Goal: Task Accomplishment & Management: Complete application form

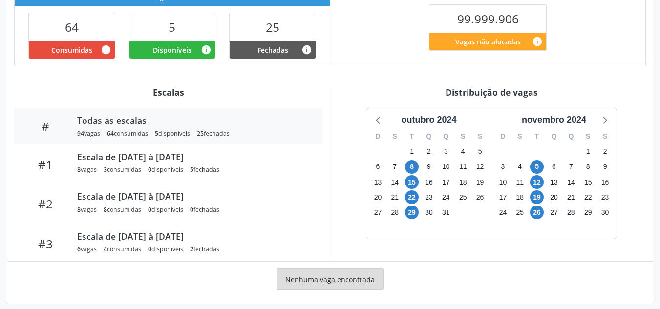
scroll to position [259, 0]
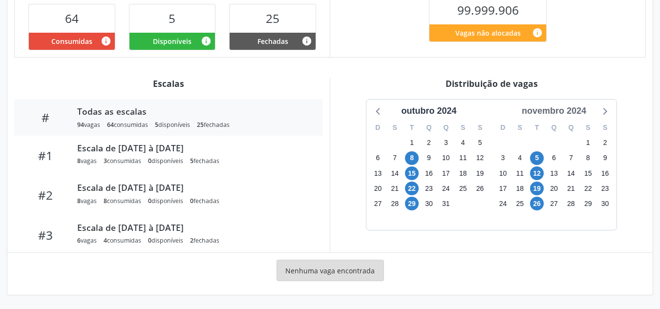
click at [563, 109] on div "novembro 2024" at bounding box center [554, 111] width 72 height 13
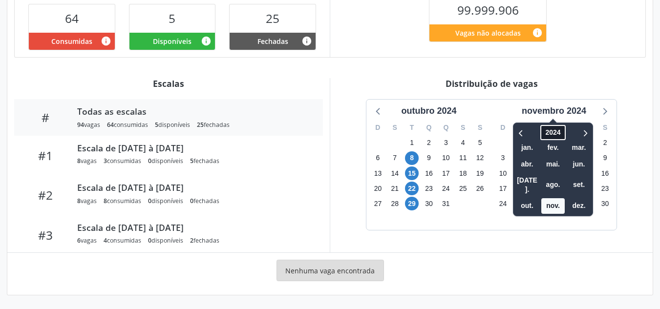
click at [558, 134] on span "2024" at bounding box center [553, 132] width 25 height 15
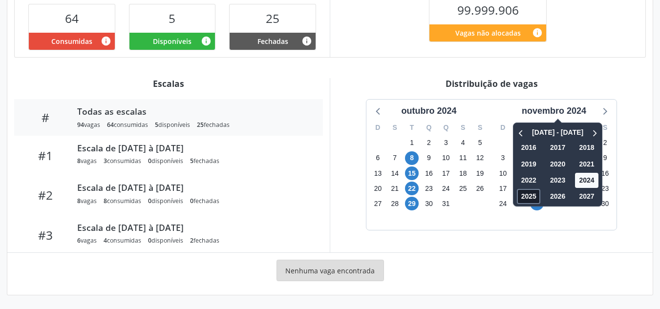
click at [528, 199] on span "2025" at bounding box center [528, 196] width 23 height 15
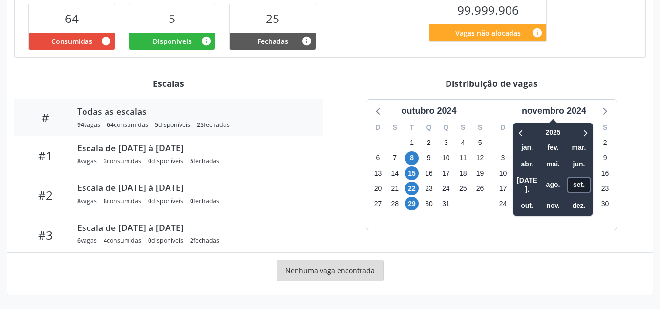
click at [571, 180] on span "set." at bounding box center [579, 184] width 23 height 15
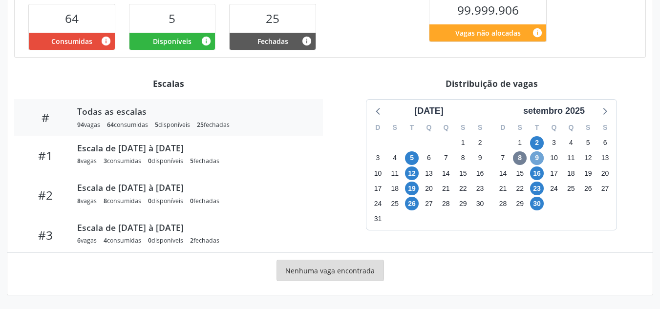
click at [541, 155] on span "9" at bounding box center [537, 159] width 14 height 14
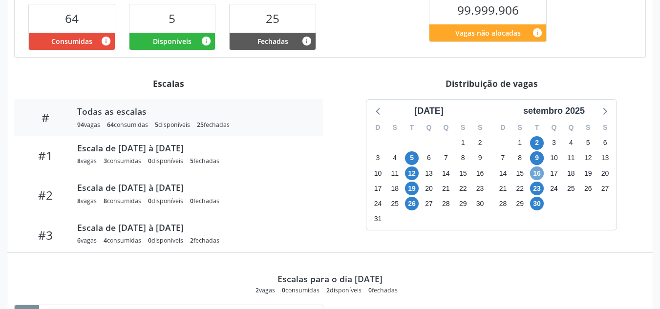
click at [537, 172] on span "16" at bounding box center [537, 174] width 14 height 14
click at [539, 184] on span "23" at bounding box center [537, 189] width 14 height 14
click at [538, 205] on span "30" at bounding box center [537, 204] width 14 height 14
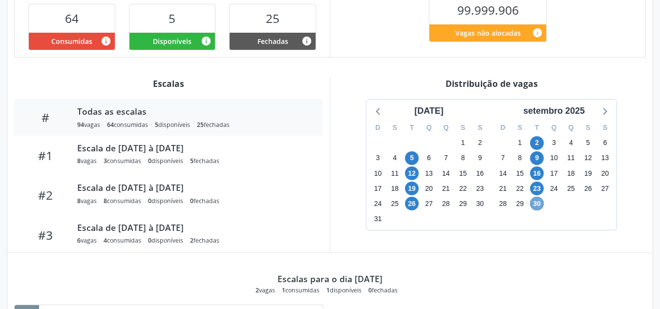
click at [538, 205] on span "30" at bounding box center [537, 204] width 14 height 14
click at [540, 158] on span "9" at bounding box center [537, 159] width 14 height 14
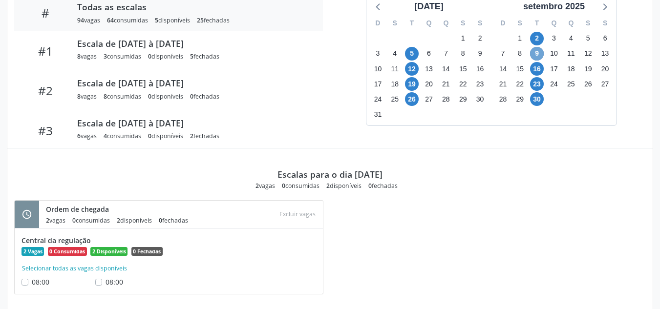
scroll to position [380, 0]
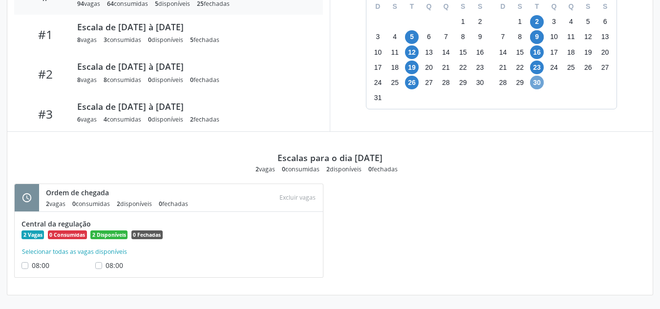
click at [534, 85] on span "30" at bounding box center [537, 83] width 14 height 14
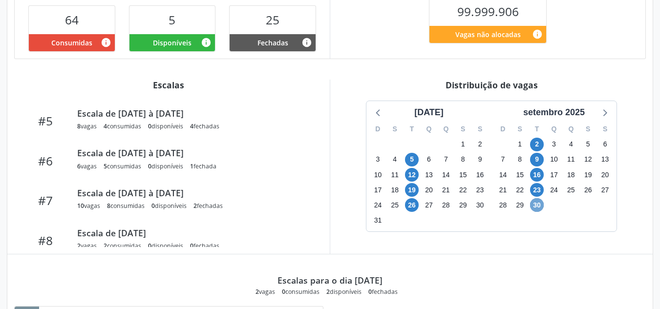
scroll to position [234, 0]
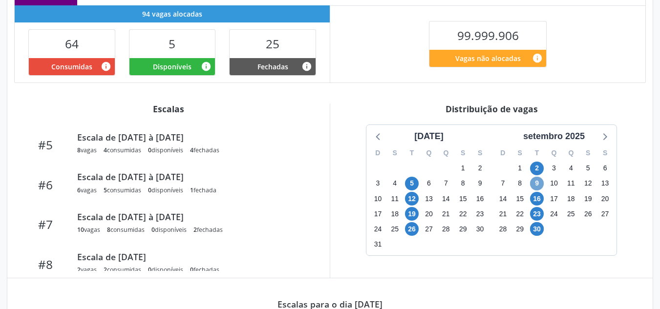
click at [536, 182] on span "9" at bounding box center [537, 184] width 14 height 14
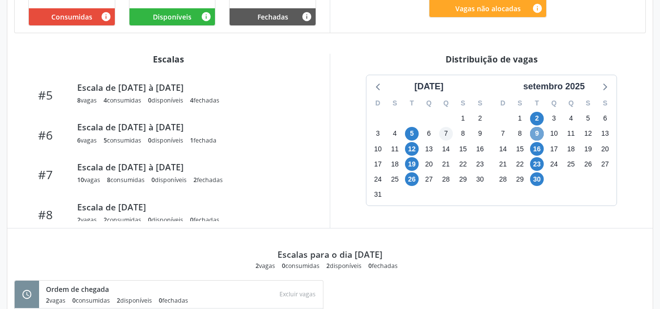
scroll to position [283, 0]
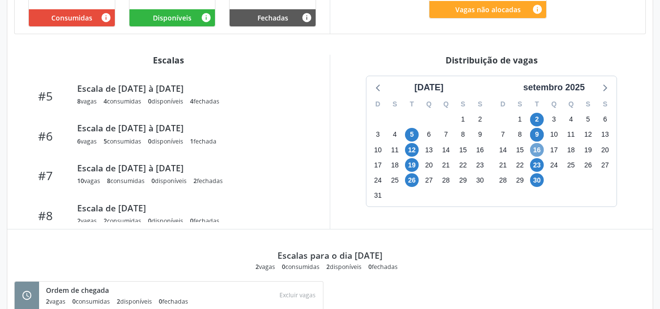
click at [540, 146] on span "16" at bounding box center [537, 150] width 14 height 14
click at [533, 163] on span "23" at bounding box center [537, 165] width 14 height 14
click at [538, 181] on span "30" at bounding box center [537, 181] width 14 height 14
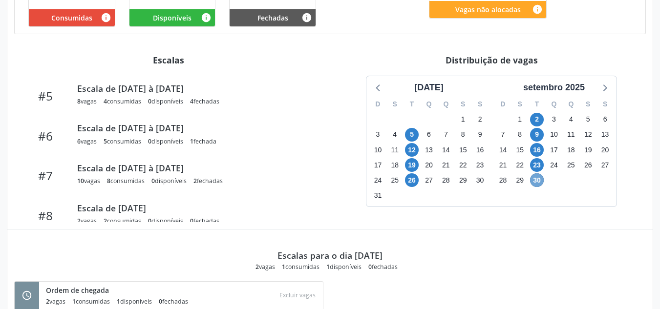
click at [538, 181] on span "30" at bounding box center [537, 181] width 14 height 14
click at [545, 152] on div "16" at bounding box center [537, 149] width 17 height 15
click at [538, 148] on span "16" at bounding box center [537, 150] width 14 height 14
click at [537, 165] on span "23" at bounding box center [537, 165] width 14 height 14
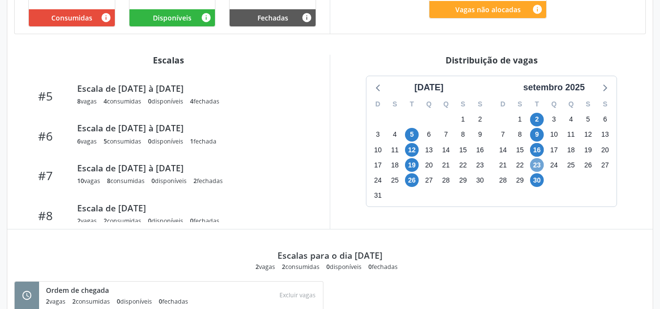
click at [537, 166] on span "23" at bounding box center [537, 165] width 14 height 14
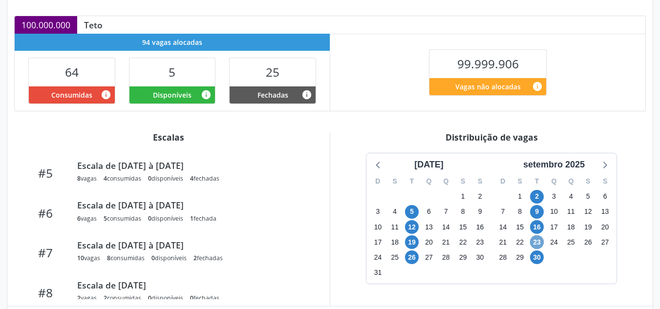
scroll to position [87, 0]
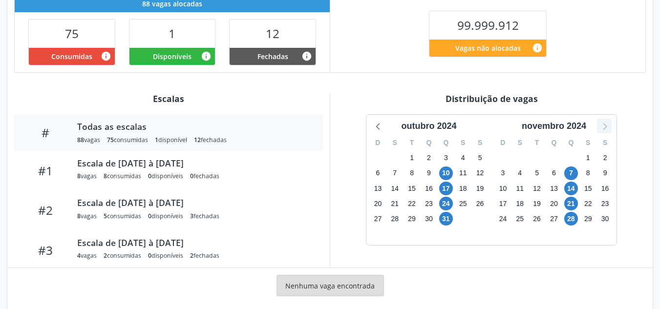
scroll to position [259, 0]
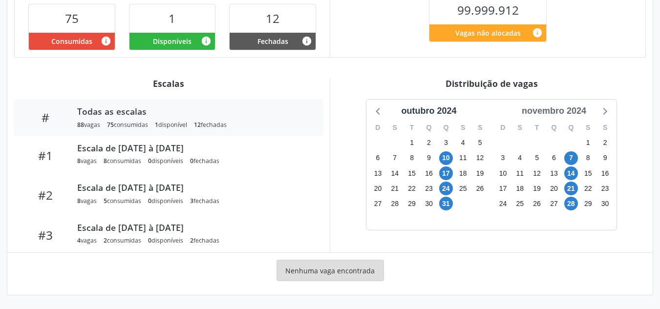
click at [576, 109] on div "novembro 2024" at bounding box center [554, 111] width 72 height 13
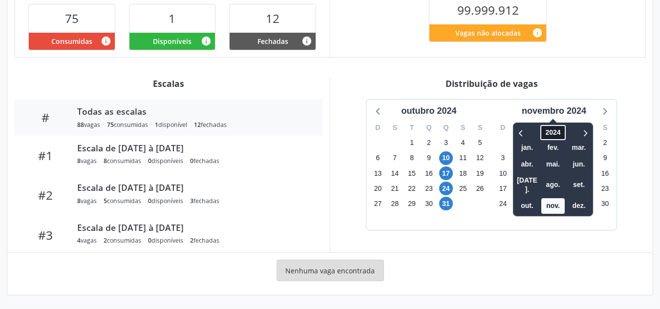
click at [554, 128] on span "2024" at bounding box center [553, 132] width 25 height 15
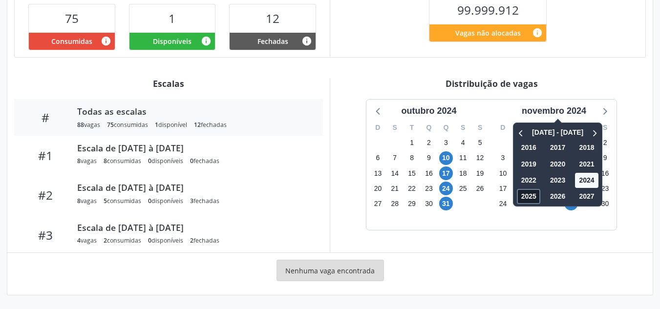
click at [526, 199] on span "2025" at bounding box center [528, 196] width 23 height 15
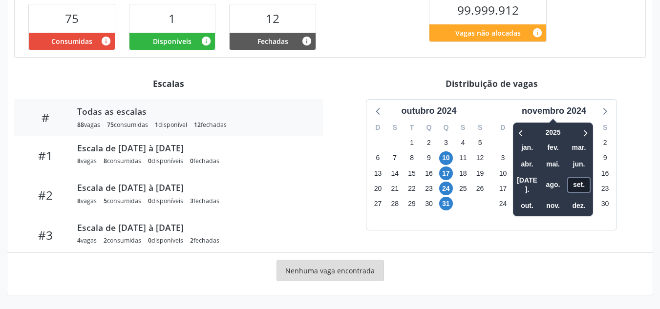
click at [573, 178] on span "set." at bounding box center [579, 184] width 23 height 15
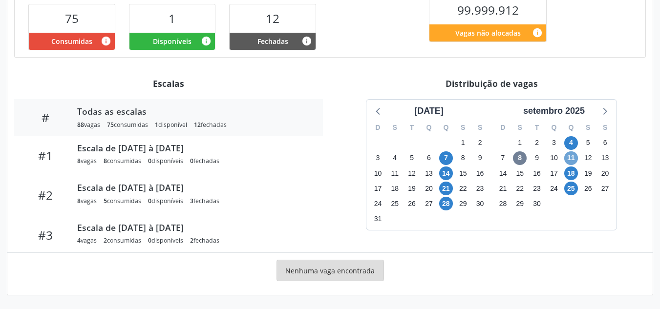
click at [566, 159] on span "11" at bounding box center [572, 159] width 14 height 14
click at [567, 159] on span "11" at bounding box center [572, 159] width 14 height 14
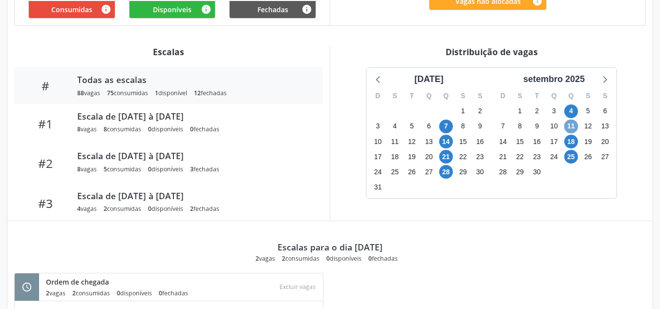
scroll to position [308, 0]
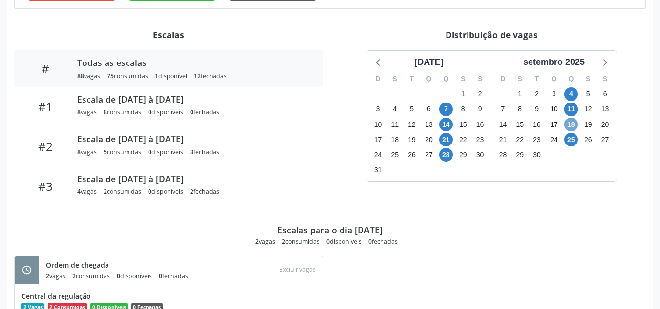
click at [571, 126] on span "18" at bounding box center [572, 125] width 14 height 14
click at [568, 140] on span "25" at bounding box center [572, 140] width 14 height 14
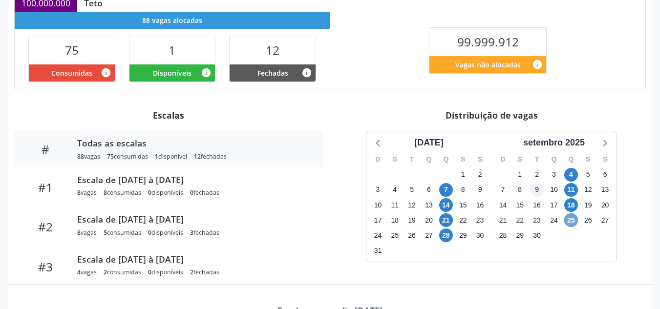
scroll to position [234, 0]
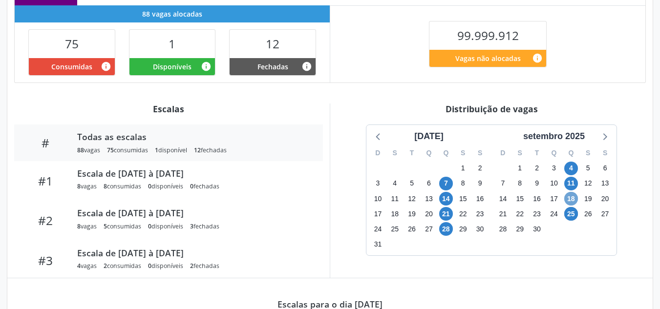
click at [573, 197] on span "18" at bounding box center [572, 199] width 14 height 14
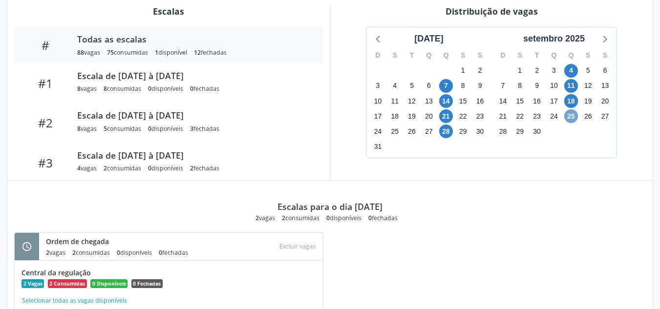
click at [573, 111] on span "25" at bounding box center [572, 116] width 14 height 14
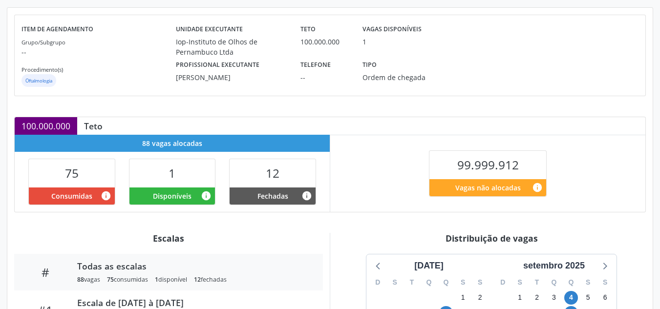
scroll to position [87, 0]
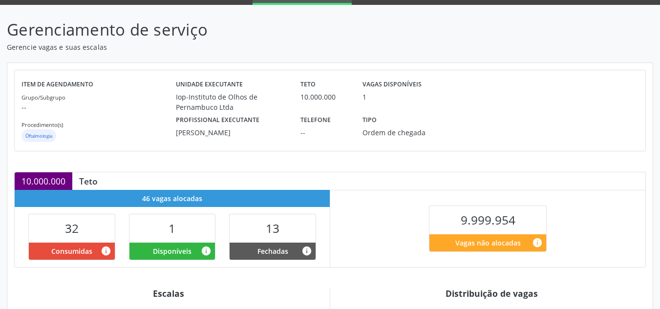
scroll to position [196, 0]
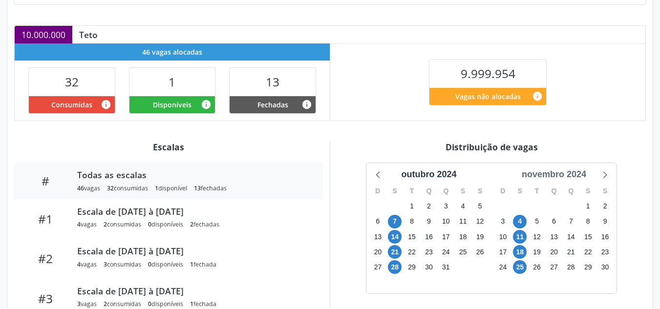
click at [565, 176] on div "novembro 2024" at bounding box center [554, 174] width 72 height 13
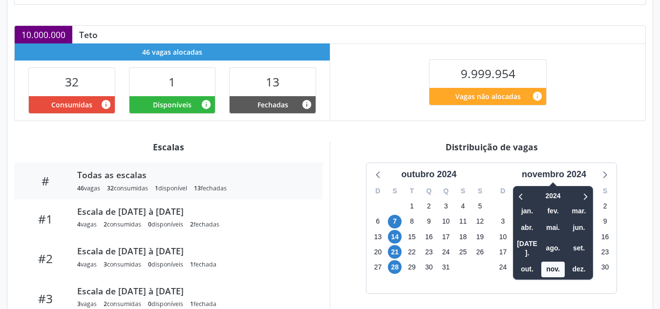
click at [561, 188] on div "2024 jan. fev. mar. abr. mai. jun. jul. ago. set. out. nov. dez." at bounding box center [553, 233] width 80 height 94
click at [554, 199] on span "2024" at bounding box center [553, 196] width 25 height 15
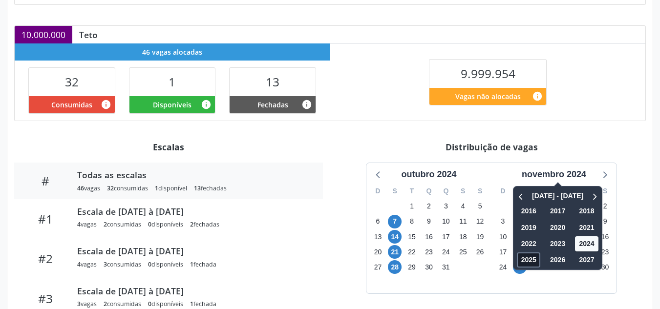
click at [523, 260] on span "2025" at bounding box center [528, 260] width 23 height 15
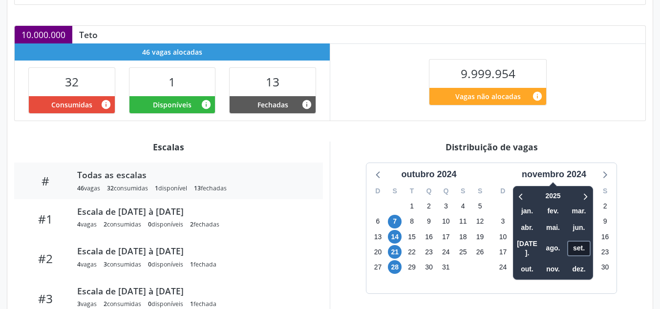
click at [581, 241] on span "set." at bounding box center [579, 248] width 23 height 15
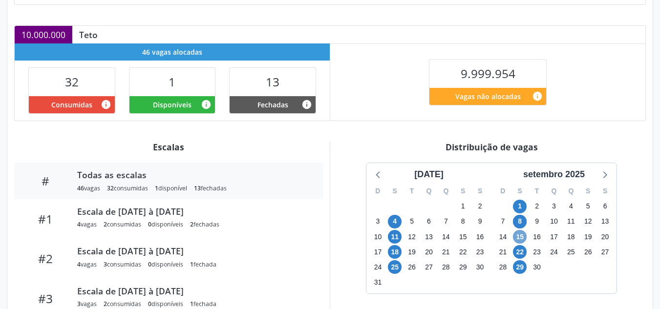
click at [518, 236] on span "15" at bounding box center [520, 237] width 14 height 14
click at [518, 235] on span "15" at bounding box center [520, 237] width 14 height 14
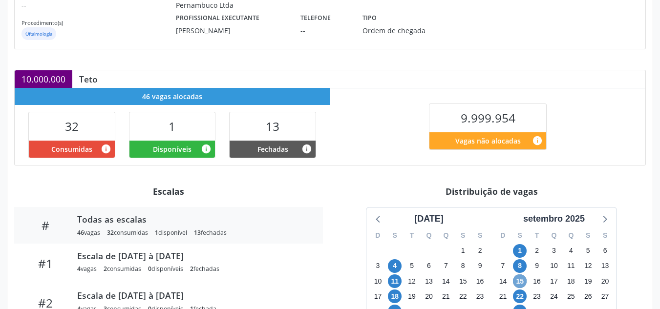
scroll to position [234, 0]
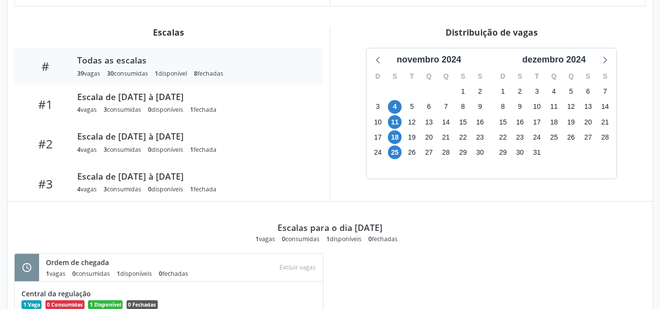
scroll to position [293, 0]
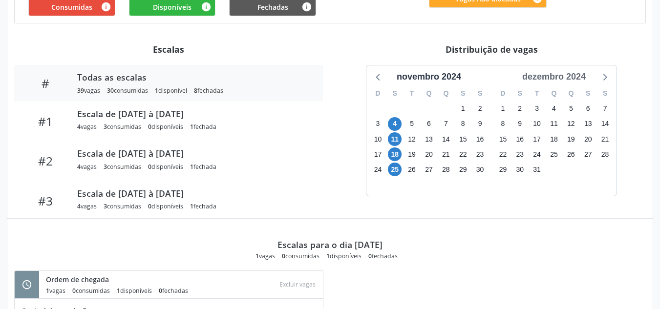
click at [573, 73] on div "dezembro 2024" at bounding box center [554, 76] width 71 height 13
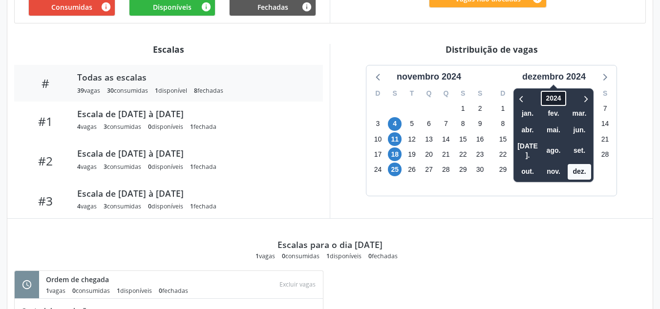
click at [557, 91] on span "2024" at bounding box center [553, 98] width 25 height 15
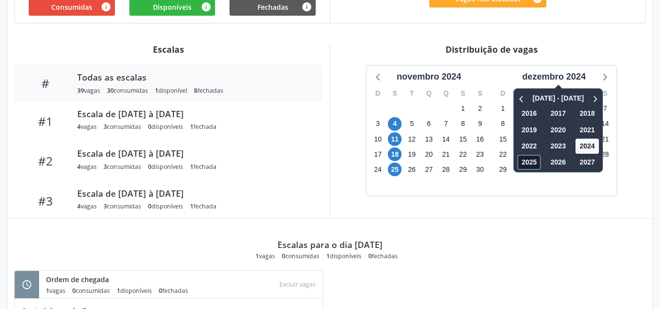
click at [527, 164] on span "2025" at bounding box center [529, 162] width 23 height 15
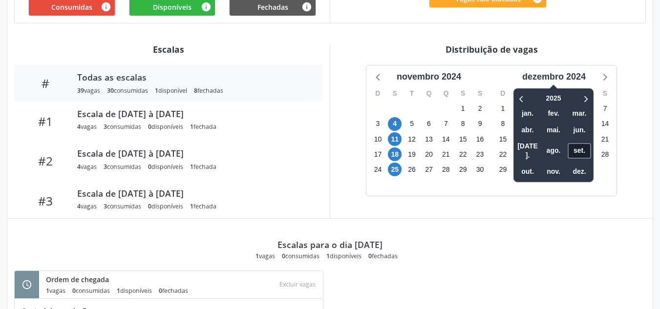
click at [574, 148] on span "set." at bounding box center [579, 150] width 23 height 15
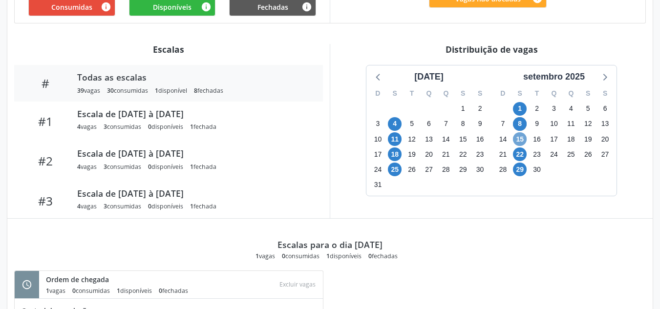
click at [522, 139] on span "15" at bounding box center [520, 139] width 14 height 14
click at [519, 151] on span "22" at bounding box center [520, 155] width 14 height 14
click at [520, 139] on span "15" at bounding box center [520, 139] width 14 height 14
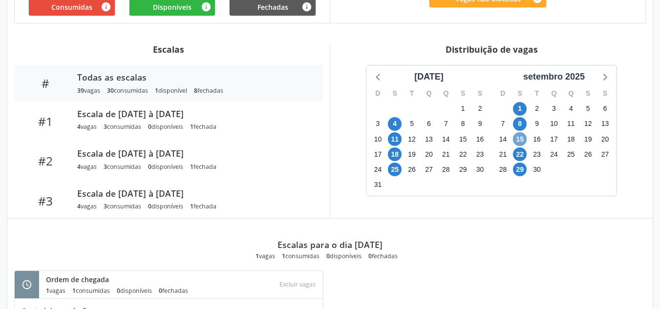
click at [520, 139] on span "15" at bounding box center [520, 139] width 14 height 14
click at [520, 153] on span "22" at bounding box center [520, 155] width 14 height 14
click at [522, 166] on span "29" at bounding box center [520, 170] width 14 height 14
click at [521, 167] on span "29" at bounding box center [520, 170] width 14 height 14
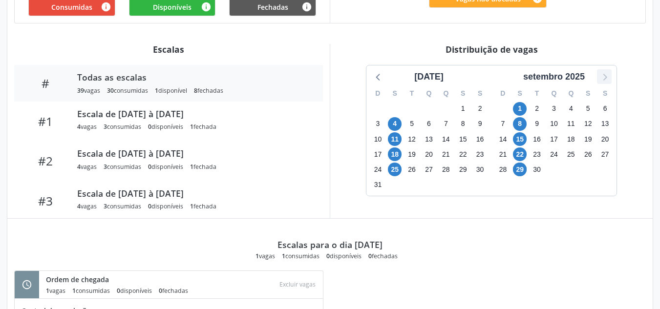
click at [601, 71] on icon at bounding box center [604, 76] width 13 height 13
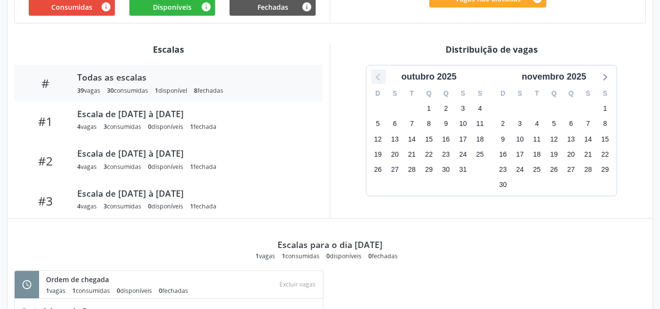
click at [382, 75] on icon at bounding box center [378, 76] width 13 height 13
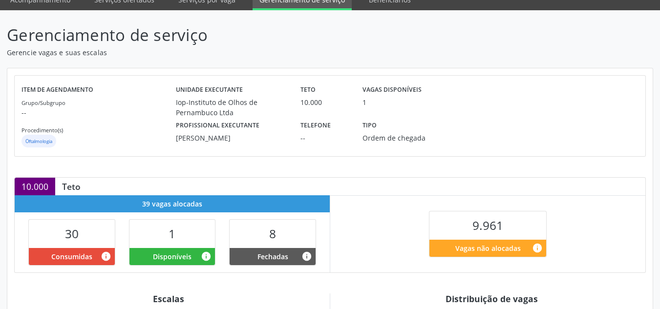
scroll to position [0, 0]
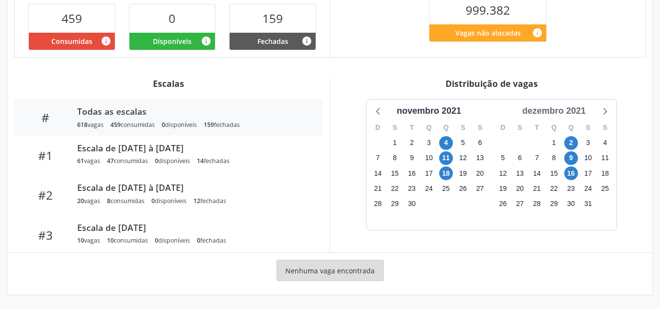
scroll to position [259, 0]
drag, startPoint x: 559, startPoint y: 106, endPoint x: 559, endPoint y: 113, distance: 7.3
click at [560, 107] on div "dezembro 2021" at bounding box center [554, 111] width 71 height 13
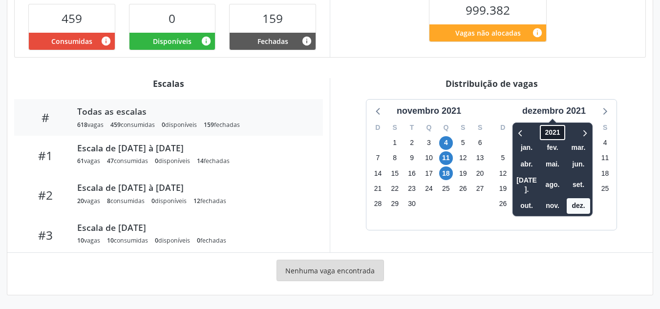
drag, startPoint x: 550, startPoint y: 130, endPoint x: 547, endPoint y: 139, distance: 9.7
click at [547, 139] on span "2021" at bounding box center [552, 132] width 25 height 15
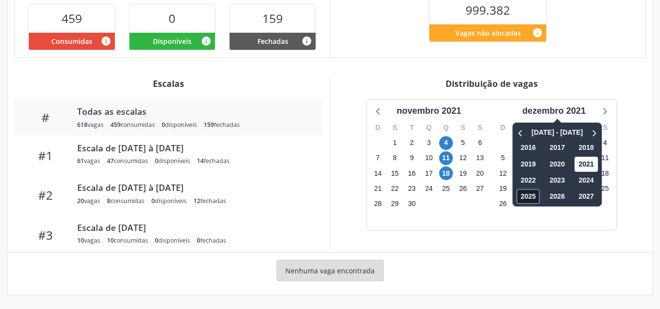
click at [530, 198] on span "2025" at bounding box center [528, 196] width 23 height 15
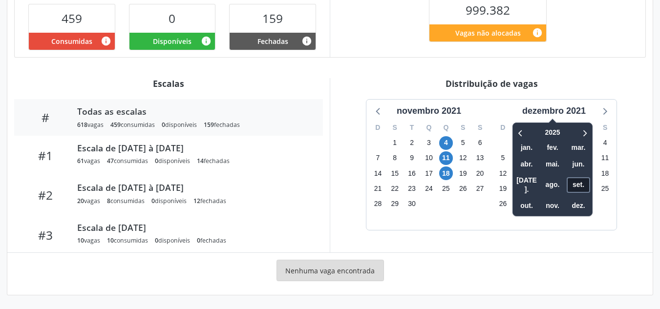
click at [577, 177] on span "set." at bounding box center [578, 184] width 23 height 15
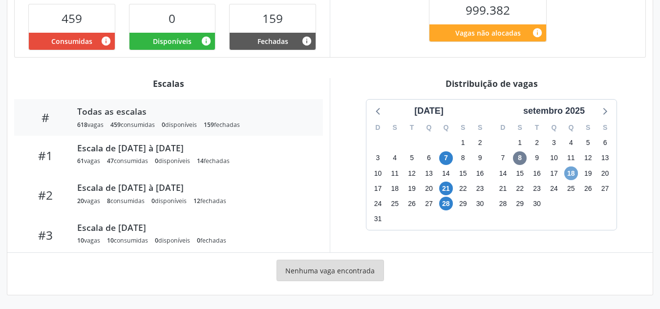
click at [571, 177] on span "18" at bounding box center [572, 174] width 14 height 14
click at [569, 176] on span "18" at bounding box center [572, 174] width 14 height 14
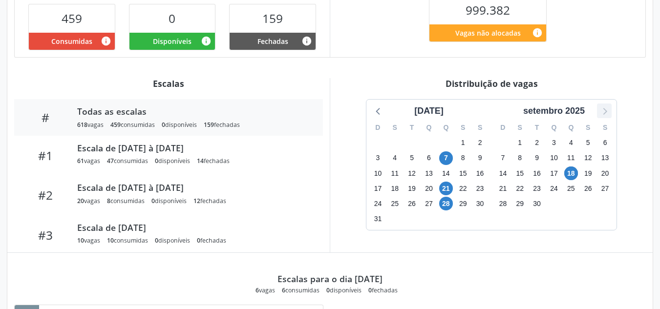
click at [611, 111] on div at bounding box center [604, 111] width 15 height 15
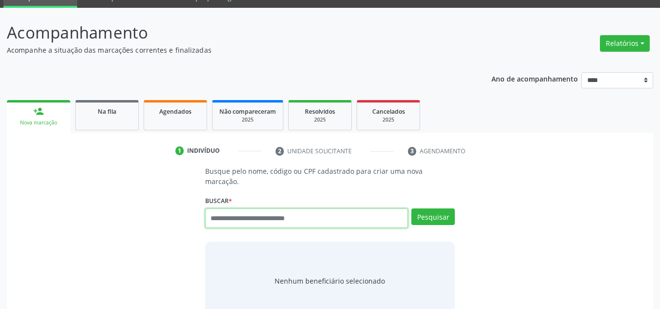
scroll to position [97, 0]
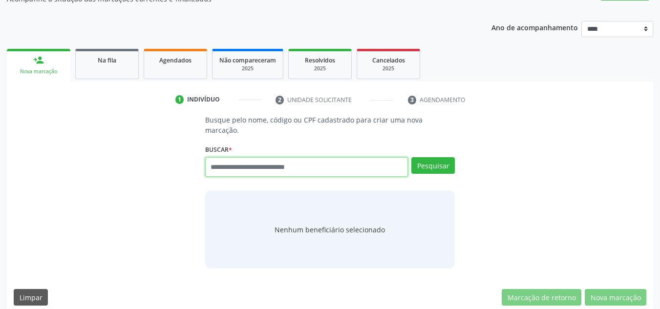
click at [292, 160] on input "text" at bounding box center [306, 167] width 203 height 20
type input "******"
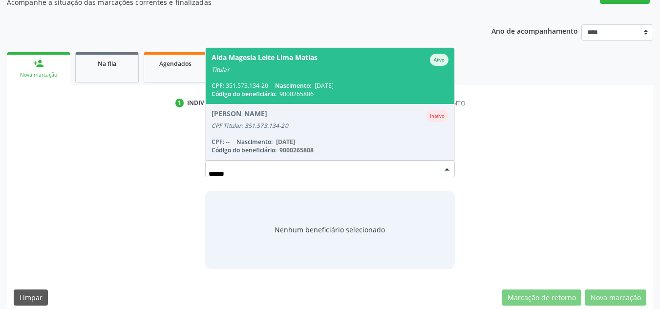
click at [295, 82] on span "Nascimento:" at bounding box center [293, 86] width 36 height 8
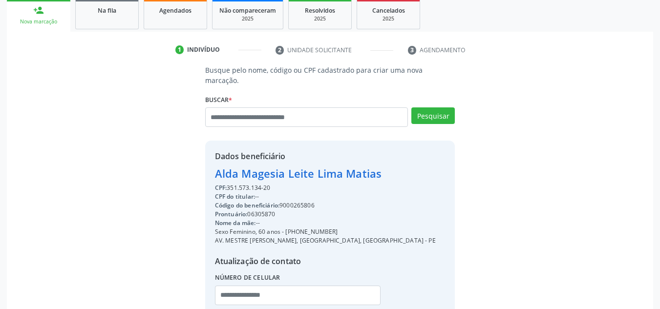
scroll to position [207, 0]
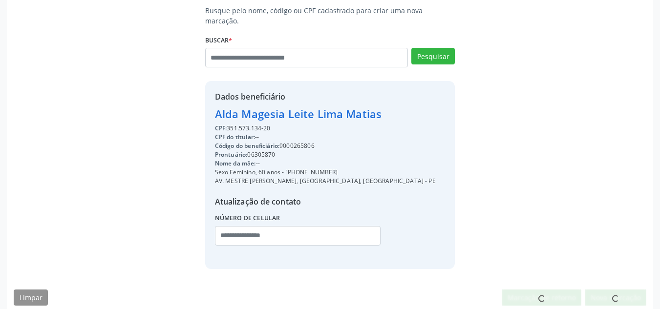
click at [307, 142] on div "Código do beneficiário: 9000265806" at bounding box center [325, 146] width 221 height 9
copy div "9000265806"
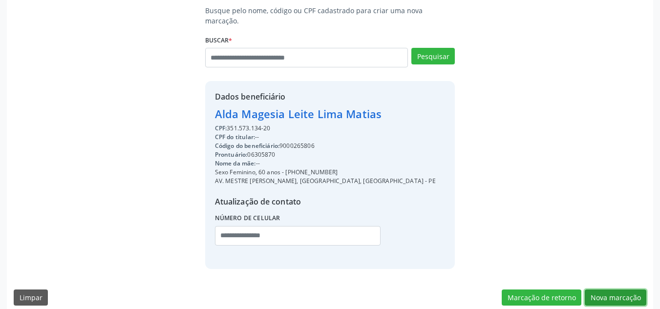
click at [628, 290] on button "Nova marcação" at bounding box center [616, 298] width 62 height 17
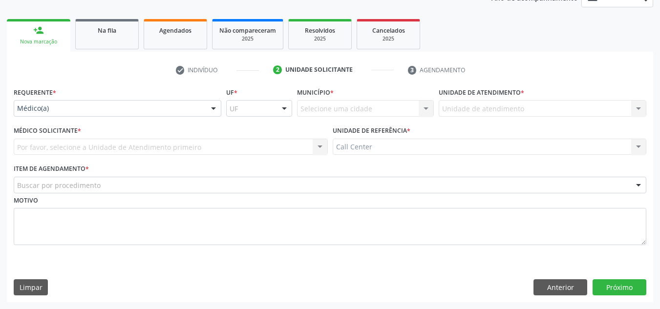
click at [78, 121] on div "Requerente * Médico(a) Médico(a) Enfermeiro(a) Paciente Nenhum resultado encont…" at bounding box center [117, 104] width 213 height 38
click at [86, 114] on div "Médico(a)" at bounding box center [118, 108] width 208 height 17
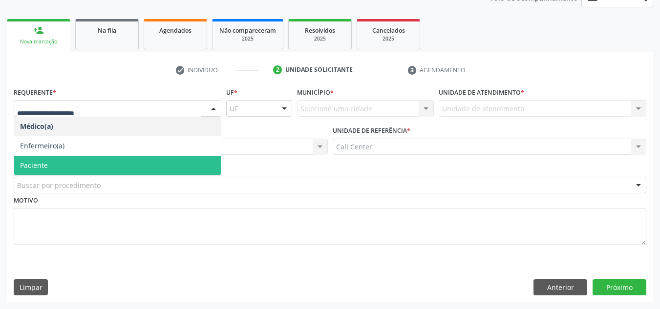
click at [78, 164] on span "Paciente" at bounding box center [117, 166] width 207 height 20
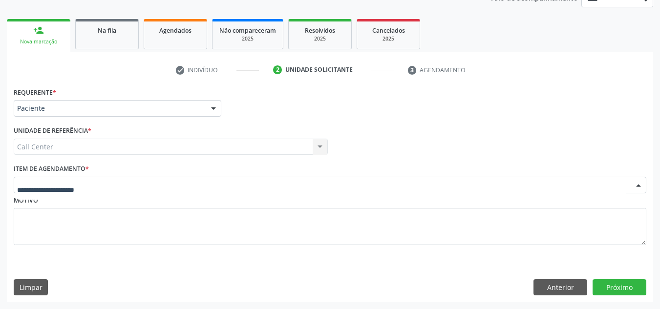
click at [74, 180] on div at bounding box center [330, 185] width 633 height 17
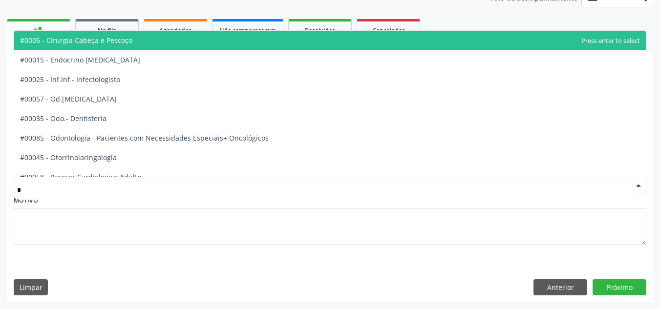
type input "**"
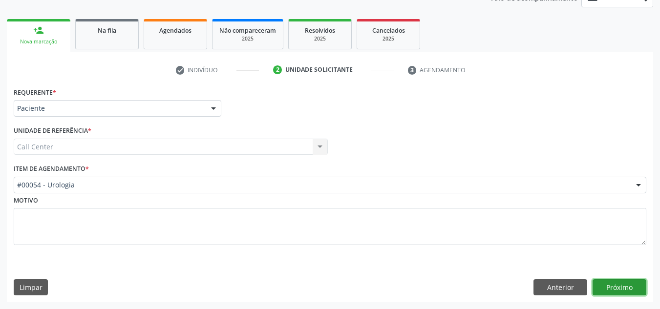
click at [629, 287] on button "Próximo" at bounding box center [620, 288] width 54 height 17
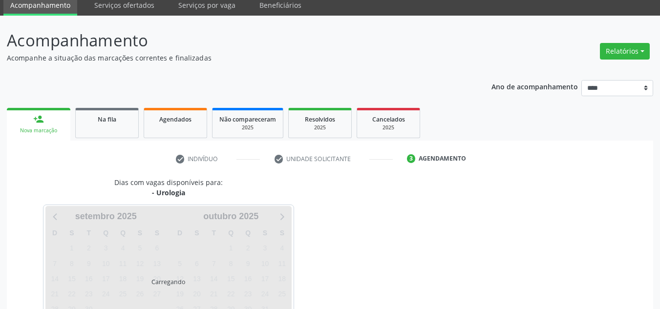
scroll to position [116, 0]
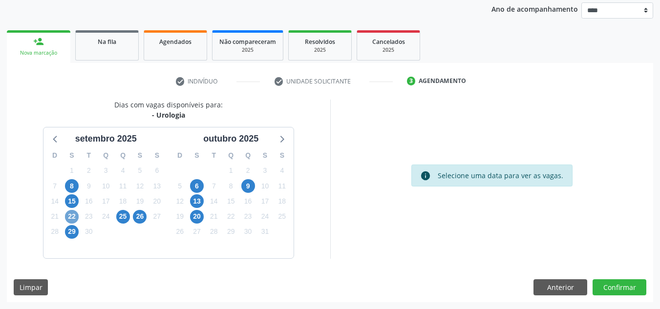
click at [67, 215] on span "22" at bounding box center [72, 217] width 14 height 14
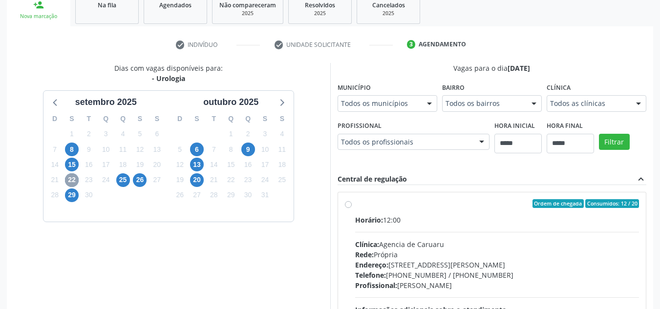
scroll to position [214, 0]
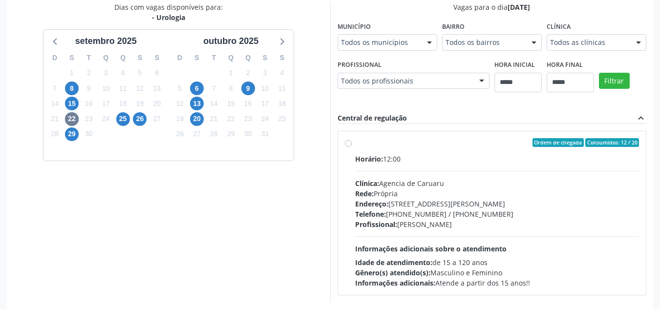
click at [406, 175] on div "Horário: 12:00 Clínica: Agencia de Caruaru Rede: [PERSON_NAME]: [STREET_ADDRESS…" at bounding box center [497, 221] width 284 height 134
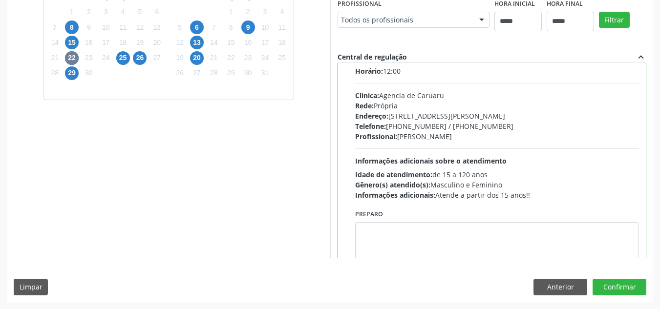
scroll to position [48, 0]
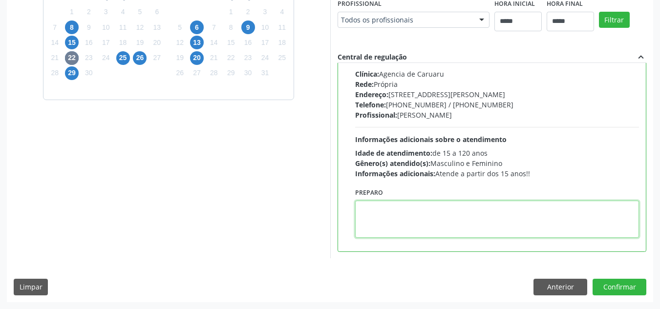
click at [475, 226] on textarea at bounding box center [497, 219] width 284 height 37
paste textarea "**********"
type textarea "**********"
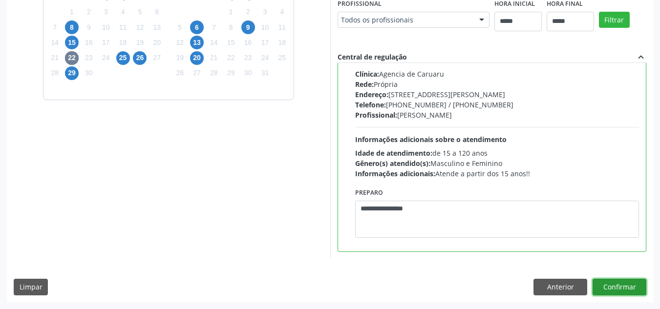
click at [617, 285] on button "Confirmar" at bounding box center [620, 287] width 54 height 17
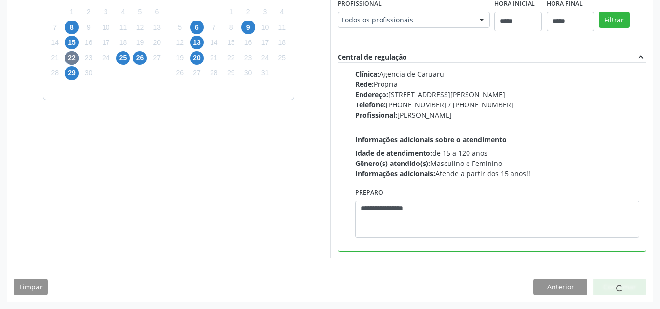
click at [617, 285] on div at bounding box center [619, 287] width 7 height 10
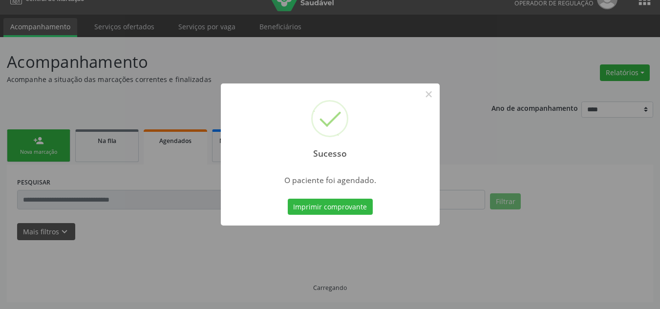
scroll to position [17, 0]
click at [314, 206] on button "Imprimir comprovante" at bounding box center [330, 207] width 85 height 17
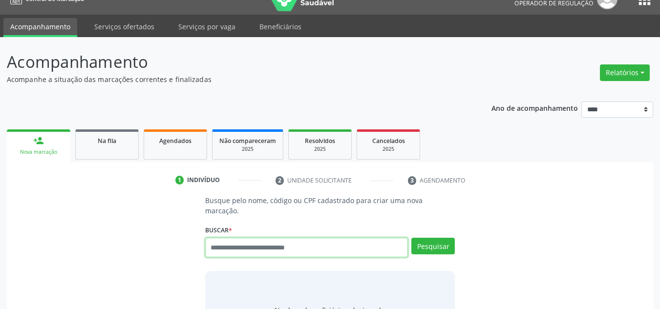
scroll to position [17, 0]
click at [341, 242] on input "text" at bounding box center [306, 248] width 203 height 20
paste input "**********"
click at [410, 238] on div "**********" at bounding box center [330, 251] width 250 height 26
type input "**********"
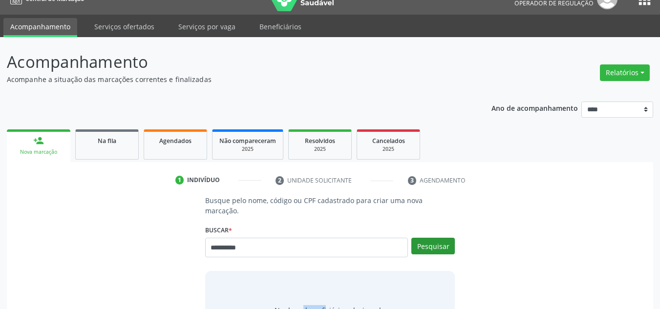
click at [412, 238] on div "Pesquisar" at bounding box center [431, 251] width 47 height 26
click at [414, 238] on button "Pesquisar" at bounding box center [434, 246] width 44 height 17
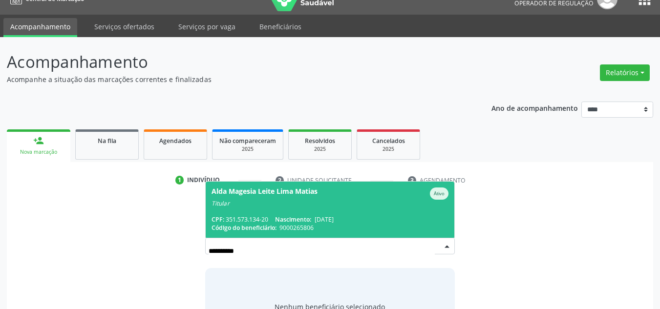
click at [360, 216] on div "CPF: 351.573.134-20 Nascimento: 18/10/1964" at bounding box center [331, 220] width 238 height 8
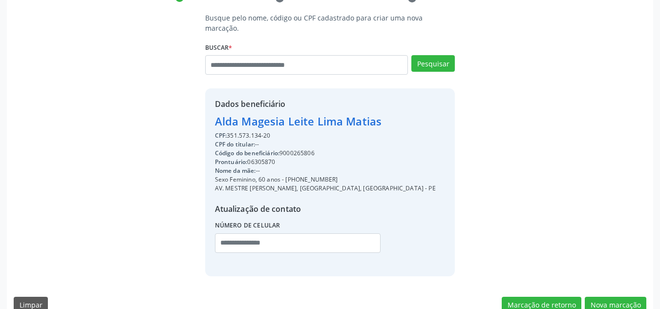
scroll to position [207, 0]
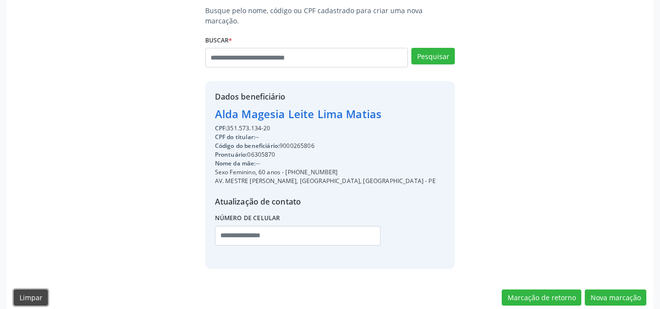
click at [35, 293] on button "Limpar" at bounding box center [31, 298] width 34 height 17
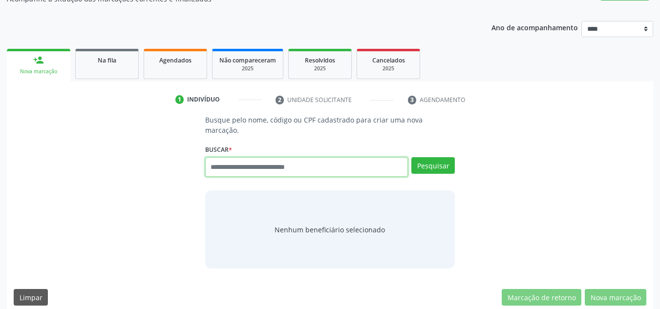
click at [244, 160] on input "text" at bounding box center [306, 167] width 203 height 20
click at [270, 157] on input "text" at bounding box center [306, 167] width 203 height 20
type input "*********"
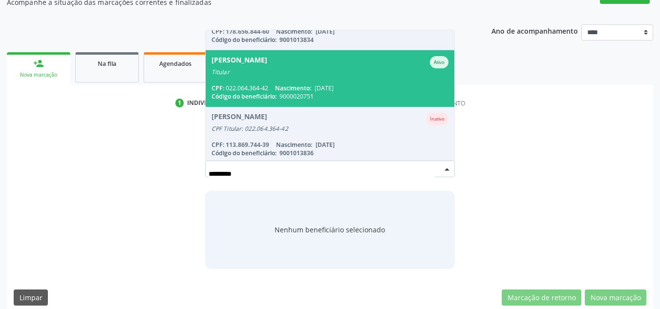
scroll to position [209, 0]
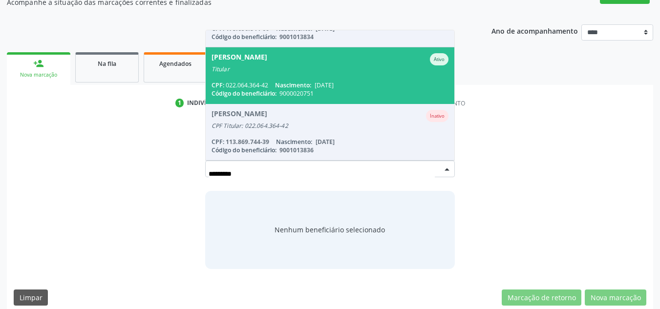
click at [307, 89] on span "9000020751" at bounding box center [297, 93] width 34 height 8
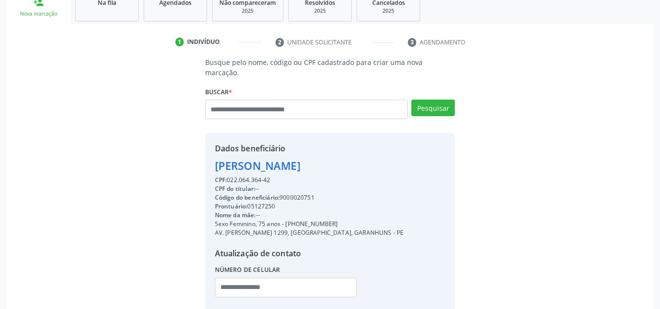
scroll to position [207, 0]
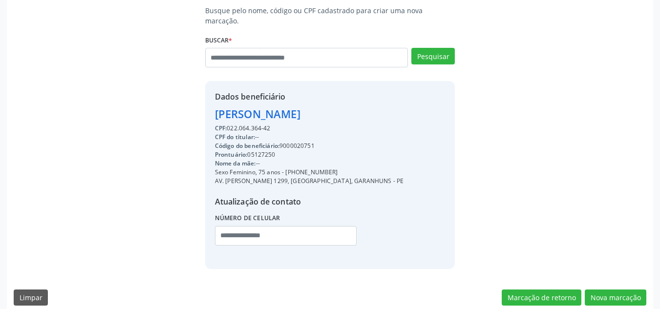
click at [312, 133] on div "CPF do titular: --" at bounding box center [309, 137] width 189 height 9
click at [307, 142] on div "Código do beneficiário: 9000020751" at bounding box center [309, 146] width 189 height 9
copy div "9000020751"
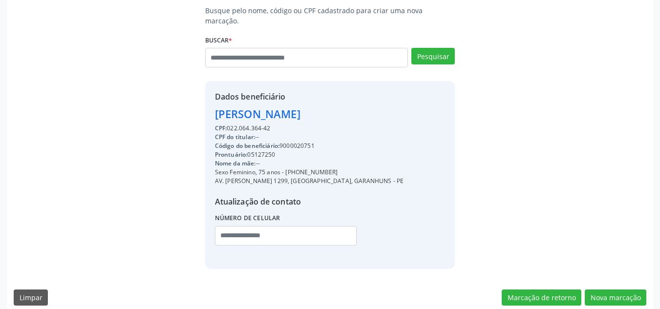
drag, startPoint x: 102, startPoint y: 225, endPoint x: 320, endPoint y: 227, distance: 218.0
click at [102, 224] on div "Busque pelo nome, código ou CPF cadastrado para criar uma nova marcação. Buscar…" at bounding box center [330, 136] width 633 height 263
click at [624, 291] on button "Nova marcação" at bounding box center [616, 298] width 62 height 17
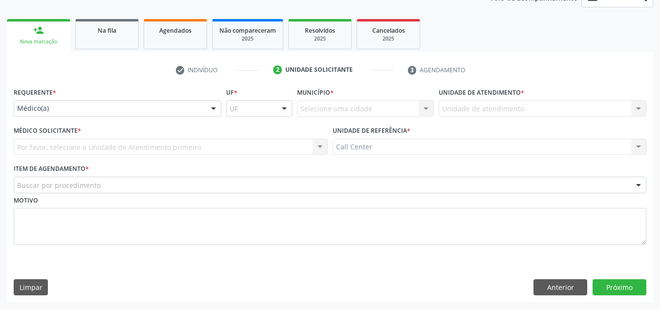
scroll to position [127, 0]
click at [112, 133] on div "Médico Solicitante * Por favor, selecione a Unidade de Atendimento primeiro Nen…" at bounding box center [171, 139] width 314 height 31
click at [562, 280] on button "Anterior" at bounding box center [561, 288] width 54 height 17
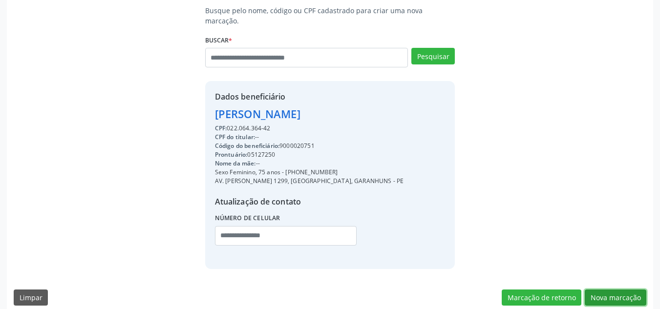
click at [621, 290] on button "Nova marcação" at bounding box center [616, 298] width 62 height 17
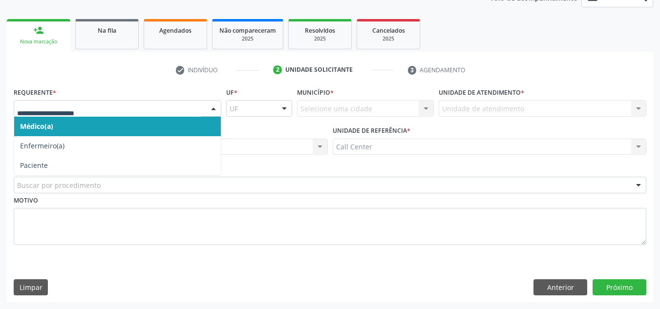
drag, startPoint x: 57, startPoint y: 105, endPoint x: 47, endPoint y: 119, distance: 16.9
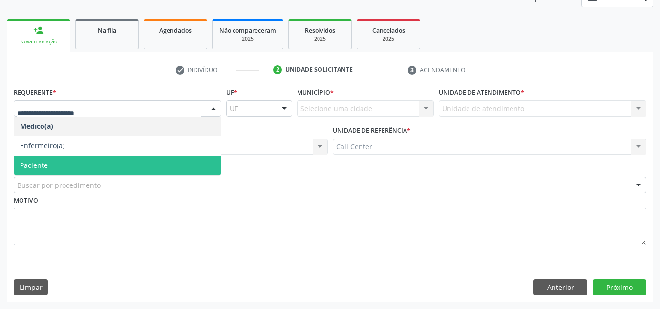
click at [35, 165] on span "Paciente" at bounding box center [34, 165] width 28 height 9
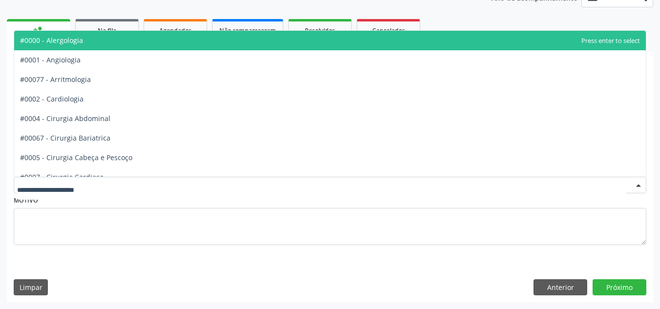
drag, startPoint x: 43, startPoint y: 180, endPoint x: 36, endPoint y: 190, distance: 12.3
click at [46, 181] on div at bounding box center [330, 185] width 633 height 17
type input "**"
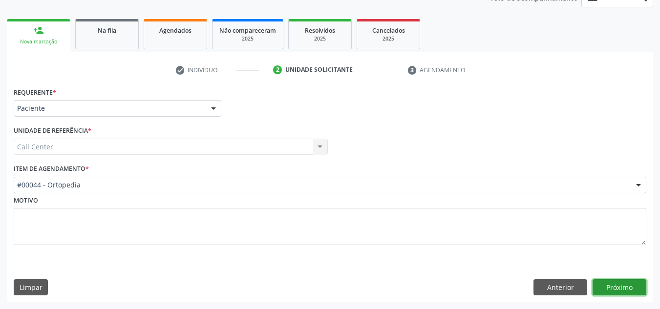
click at [616, 281] on button "Próximo" at bounding box center [620, 288] width 54 height 17
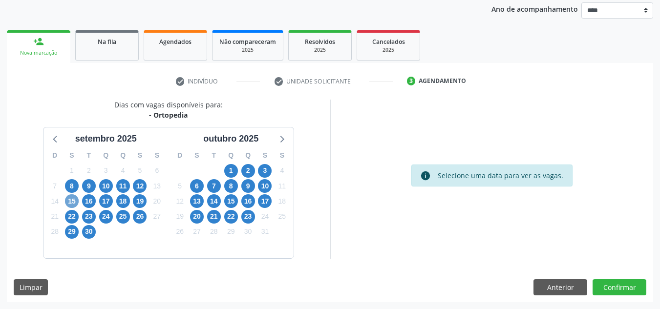
click at [70, 201] on span "15" at bounding box center [72, 202] width 14 height 14
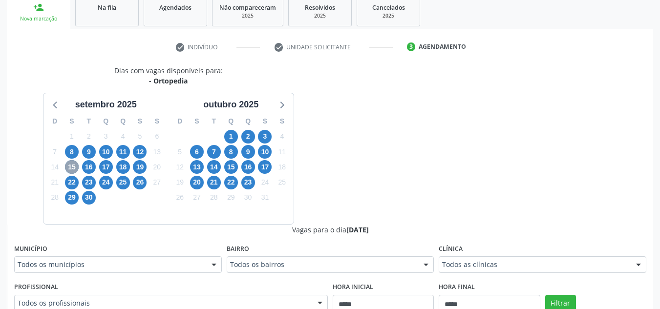
scroll to position [214, 0]
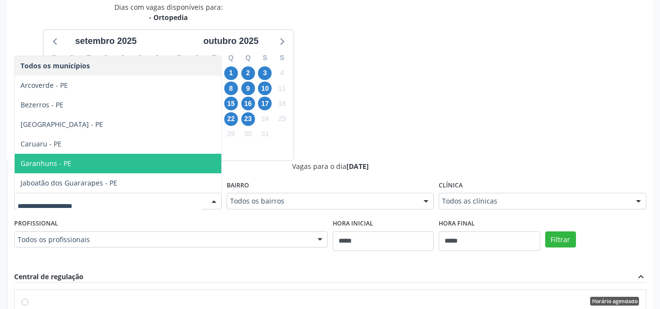
click at [49, 161] on span "Garanhuns - PE" at bounding box center [46, 163] width 51 height 9
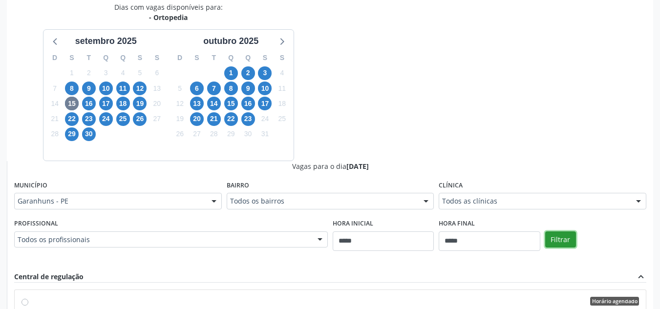
click at [557, 235] on button "Filtrar" at bounding box center [561, 240] width 31 height 17
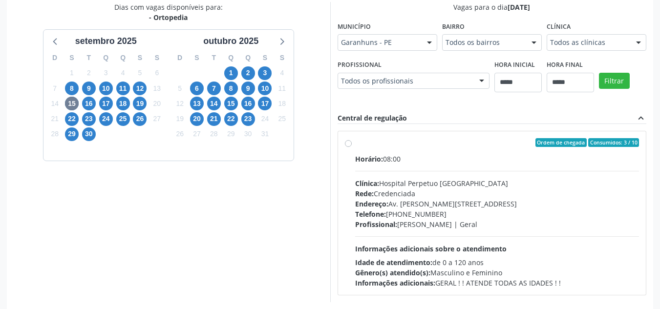
click at [469, 195] on div "Rede: Credenciada" at bounding box center [497, 194] width 284 height 10
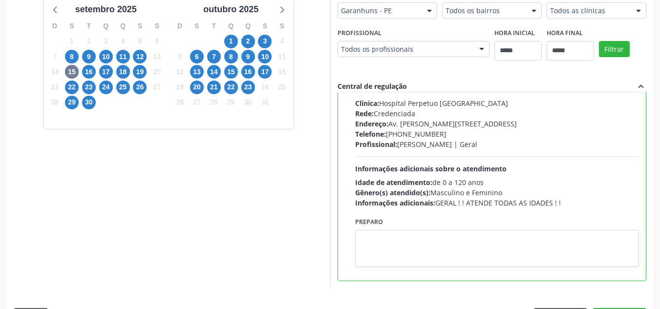
scroll to position [262, 0]
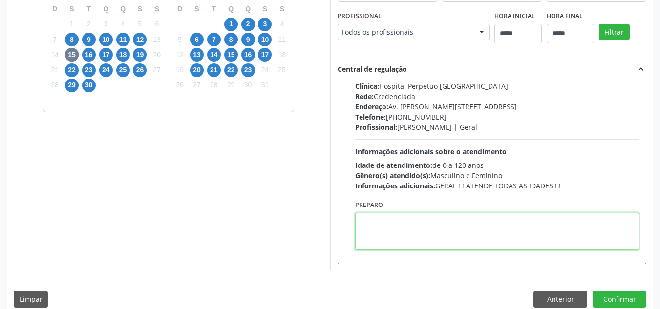
click at [458, 236] on textarea at bounding box center [497, 231] width 284 height 37
paste textarea "**********"
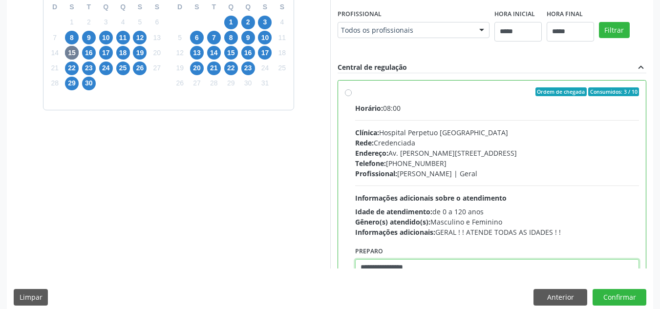
scroll to position [275, 0]
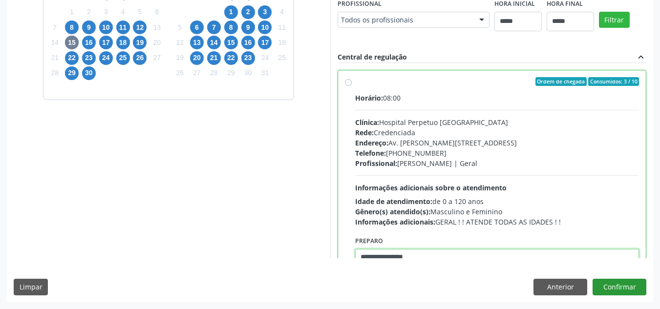
type textarea "**********"
click at [621, 289] on button "Confirmar" at bounding box center [620, 287] width 54 height 17
click at [628, 289] on button "Confirmar" at bounding box center [620, 287] width 54 height 17
click at [620, 289] on button "Confirmar" at bounding box center [620, 287] width 54 height 17
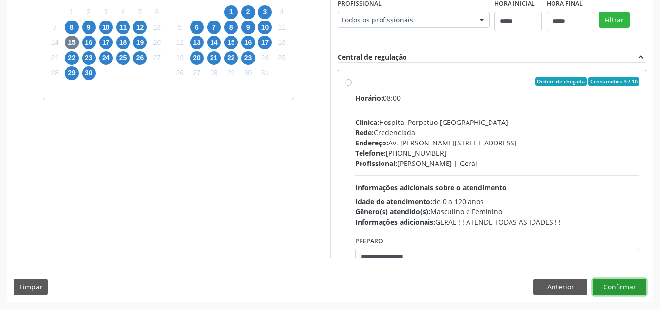
click at [620, 289] on button "Confirmar" at bounding box center [620, 287] width 54 height 17
click at [624, 289] on button "Confirmar" at bounding box center [620, 287] width 54 height 17
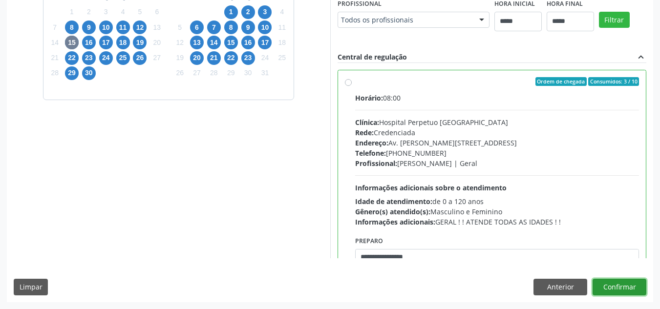
click at [623, 289] on button "Confirmar" at bounding box center [620, 287] width 54 height 17
click at [618, 288] on button "Confirmar" at bounding box center [620, 287] width 54 height 17
click at [617, 287] on button "Confirmar" at bounding box center [620, 287] width 54 height 17
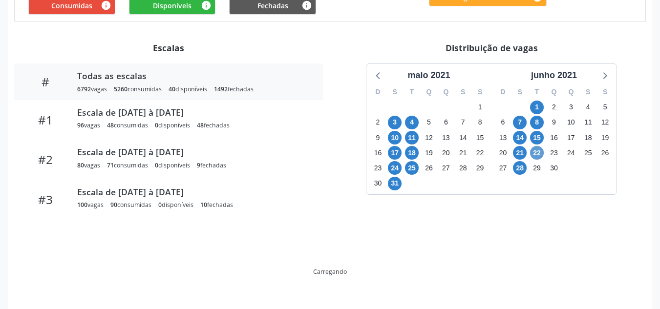
scroll to position [310, 0]
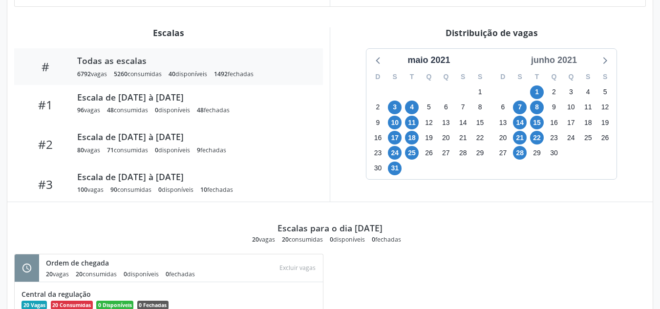
click at [562, 58] on div "junho 2021" at bounding box center [554, 60] width 54 height 13
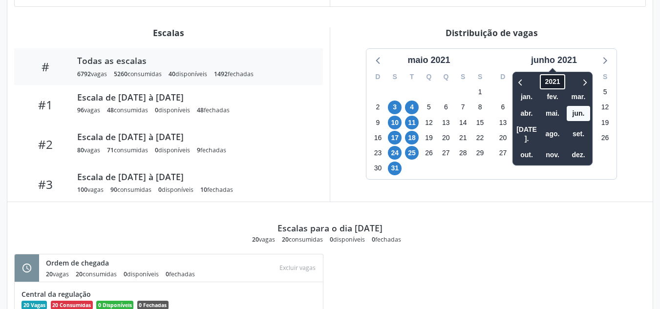
click at [559, 76] on span "2021" at bounding box center [552, 81] width 25 height 15
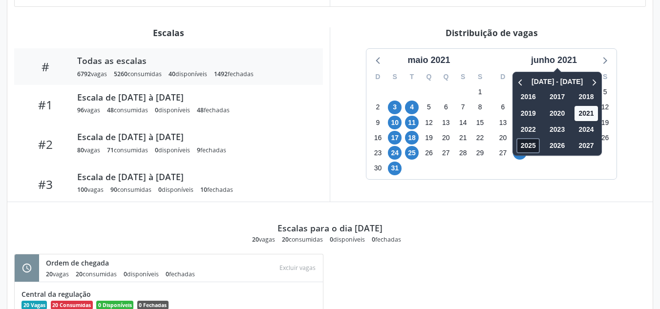
click at [530, 143] on span "2025" at bounding box center [528, 145] width 23 height 15
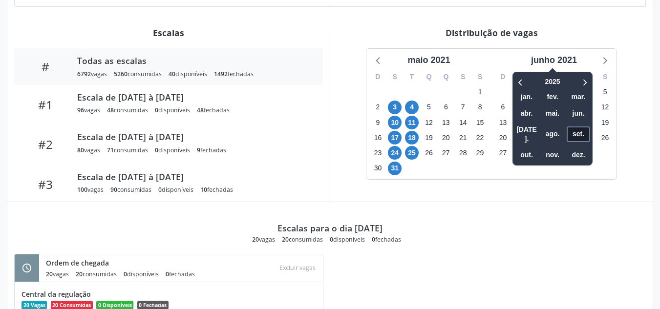
click at [580, 127] on span "set." at bounding box center [578, 134] width 23 height 15
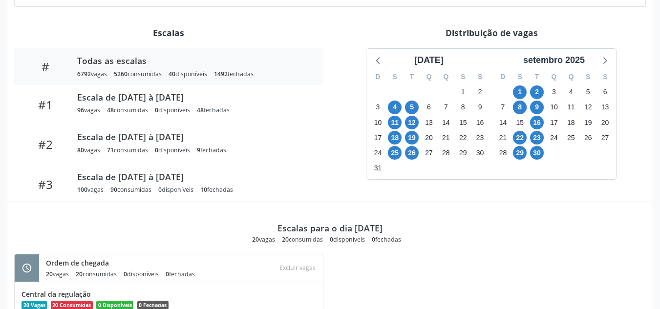
click at [597, 59] on div "setembro 2025" at bounding box center [554, 60] width 115 height 13
click at [606, 57] on icon at bounding box center [604, 60] width 13 height 13
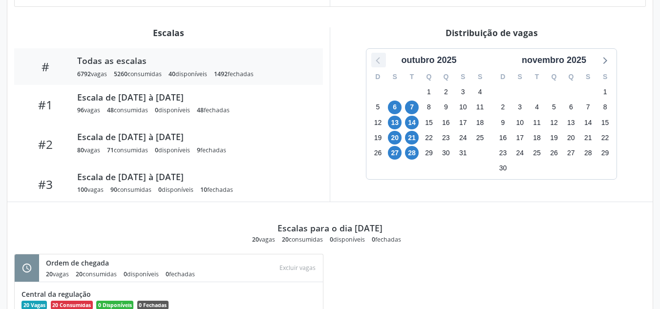
click at [376, 61] on icon at bounding box center [378, 60] width 13 height 13
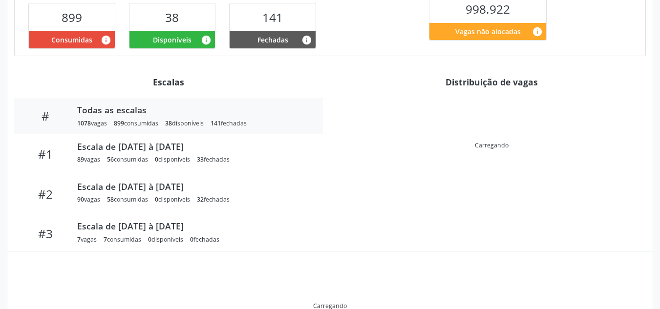
scroll to position [310, 0]
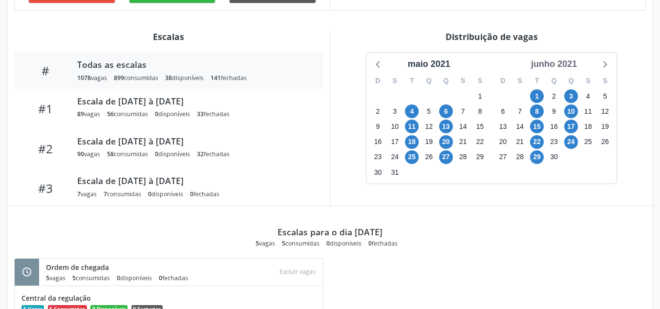
click at [562, 61] on div "junho 2021" at bounding box center [554, 64] width 54 height 13
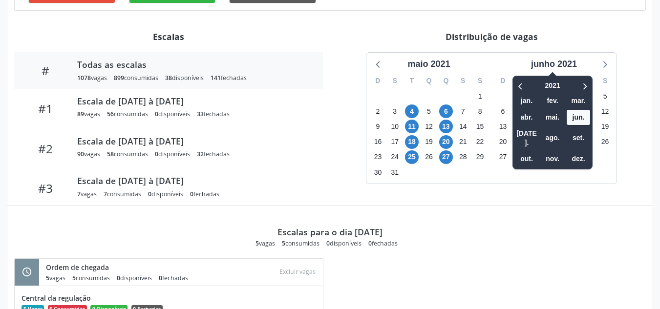
click at [558, 87] on span "2021" at bounding box center [552, 85] width 25 height 15
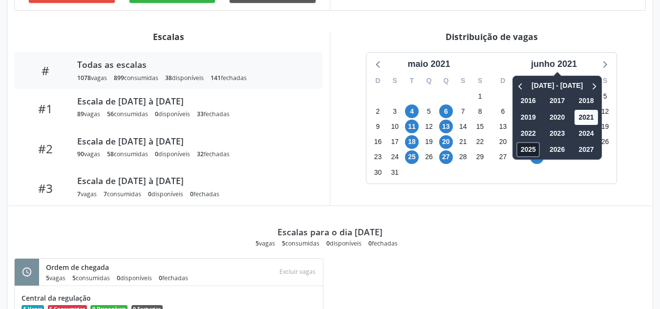
click at [534, 143] on span "2025" at bounding box center [528, 149] width 23 height 15
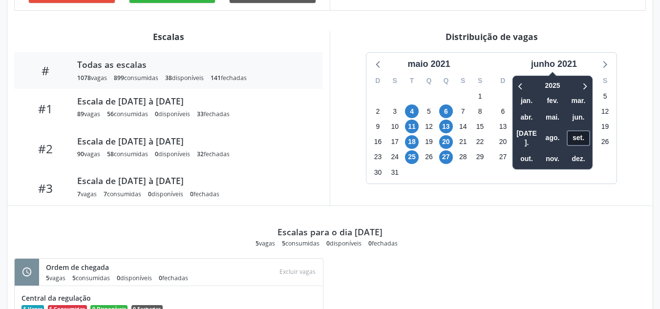
click at [581, 131] on span "set." at bounding box center [578, 138] width 23 height 15
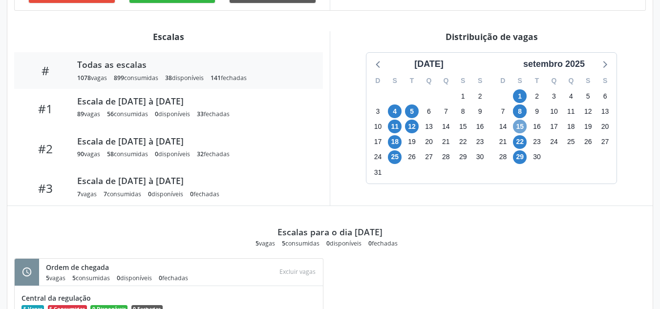
click at [519, 124] on span "15" at bounding box center [520, 127] width 14 height 14
click at [521, 140] on span "22" at bounding box center [520, 142] width 14 height 14
click at [523, 154] on span "29" at bounding box center [520, 158] width 14 height 14
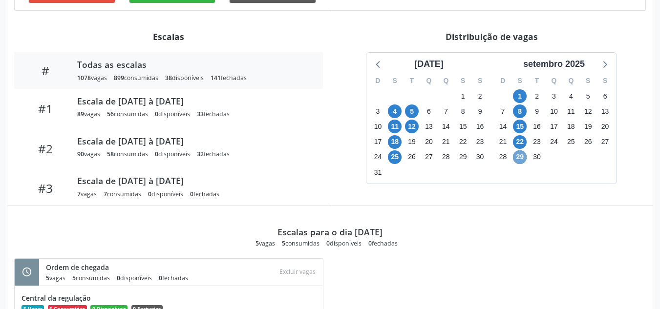
click at [523, 154] on span "29" at bounding box center [520, 158] width 14 height 14
click at [606, 60] on icon at bounding box center [604, 64] width 13 height 13
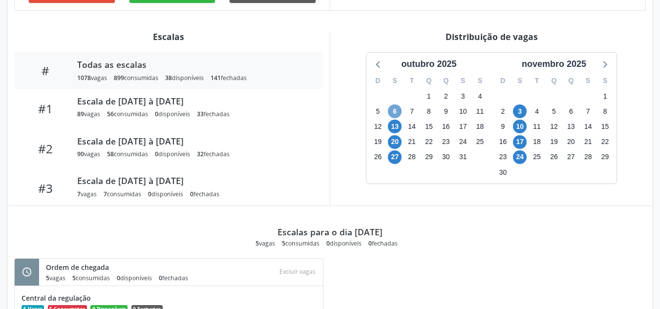
click at [400, 109] on span "6" at bounding box center [395, 112] width 14 height 14
click at [395, 124] on span "13" at bounding box center [395, 127] width 14 height 14
click at [395, 108] on span "6" at bounding box center [395, 112] width 14 height 14
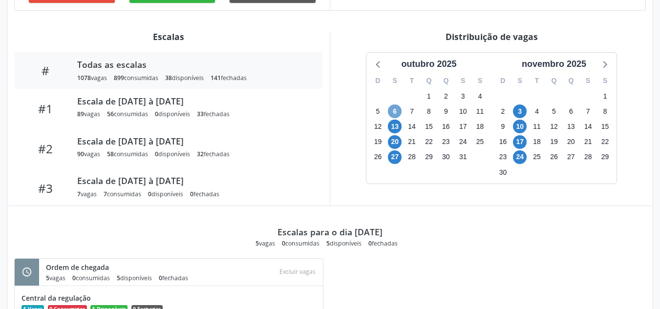
click at [395, 108] on span "6" at bounding box center [395, 112] width 14 height 14
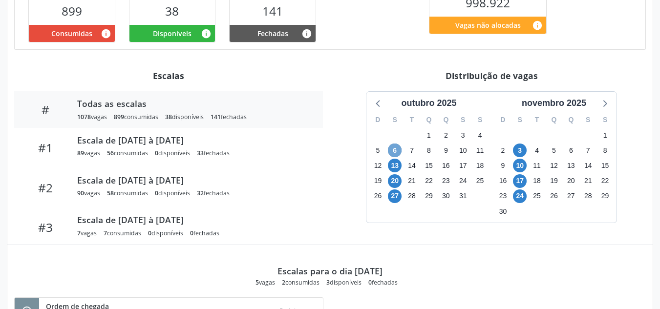
scroll to position [163, 0]
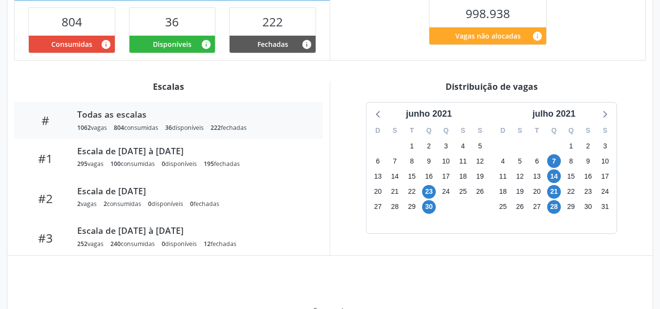
scroll to position [310, 0]
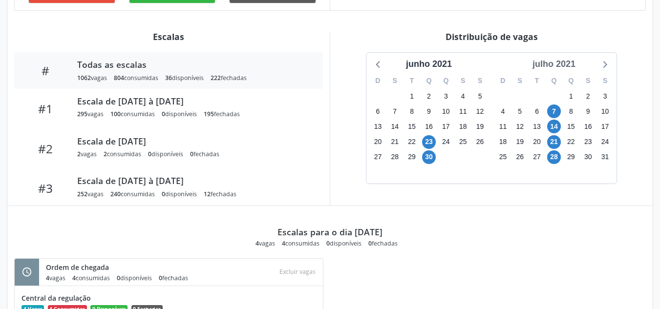
click at [563, 60] on div "julho 2021" at bounding box center [554, 64] width 51 height 13
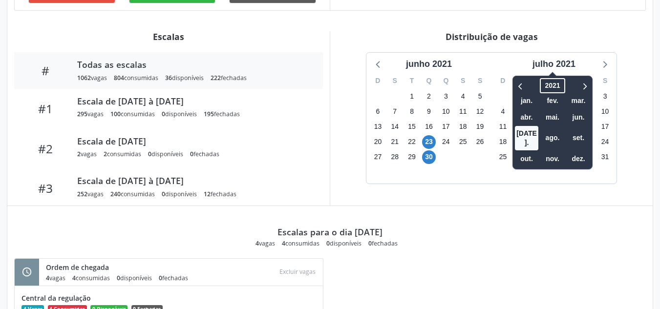
click at [556, 78] on span "2021" at bounding box center [552, 85] width 25 height 15
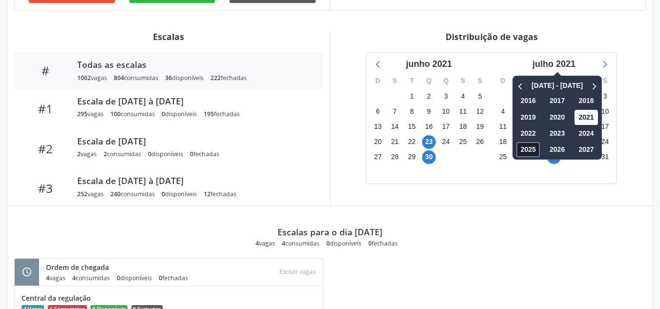
click at [533, 143] on span "2025" at bounding box center [528, 149] width 23 height 15
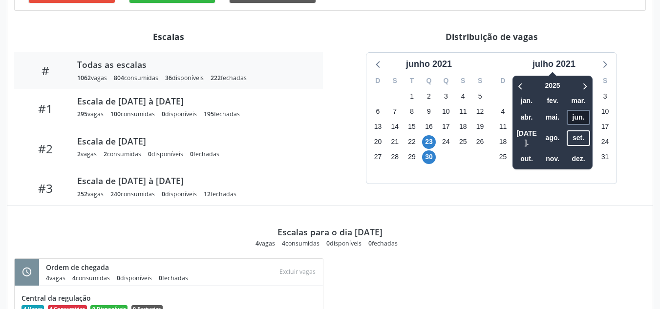
click at [583, 120] on span "jun." at bounding box center [578, 117] width 23 height 15
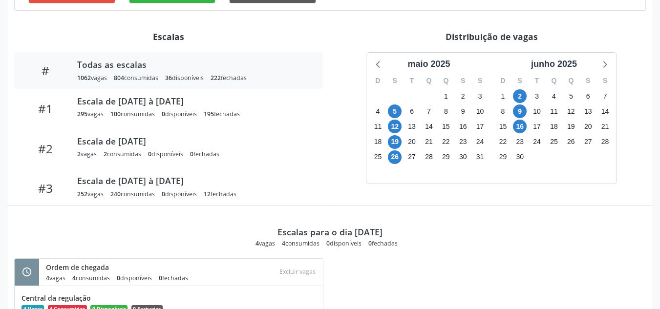
click at [577, 134] on div "26" at bounding box center [572, 141] width 14 height 15
click at [520, 123] on span "16" at bounding box center [520, 127] width 14 height 14
drag, startPoint x: 520, startPoint y: 123, endPoint x: 528, endPoint y: 121, distance: 8.5
click at [521, 123] on span "16" at bounding box center [520, 127] width 14 height 14
click at [609, 64] on icon at bounding box center [604, 64] width 13 height 13
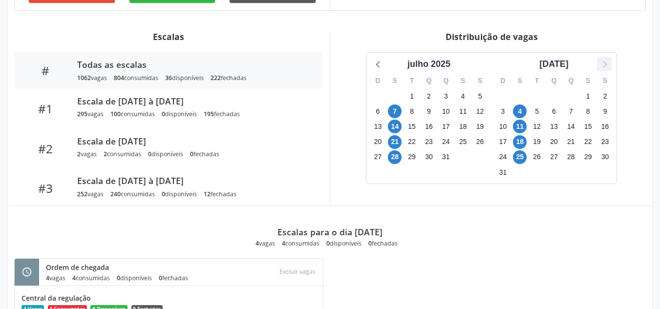
click at [608, 61] on icon at bounding box center [604, 64] width 13 height 13
click at [399, 122] on span "15" at bounding box center [395, 127] width 14 height 14
click at [395, 141] on span "22" at bounding box center [395, 142] width 14 height 14
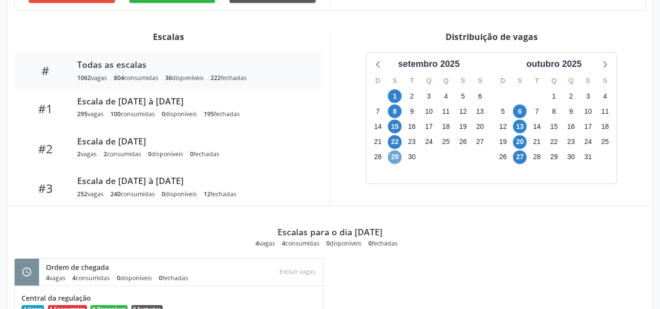
click at [397, 155] on span "29" at bounding box center [395, 158] width 14 height 14
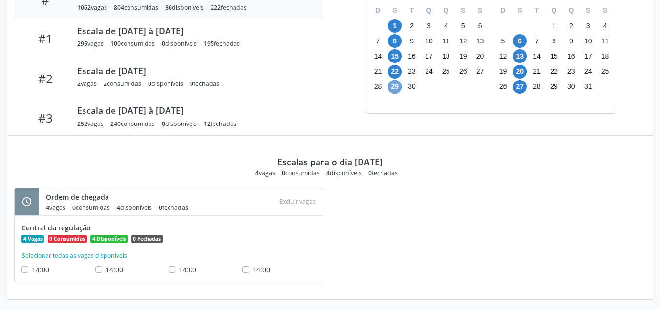
scroll to position [331, 0]
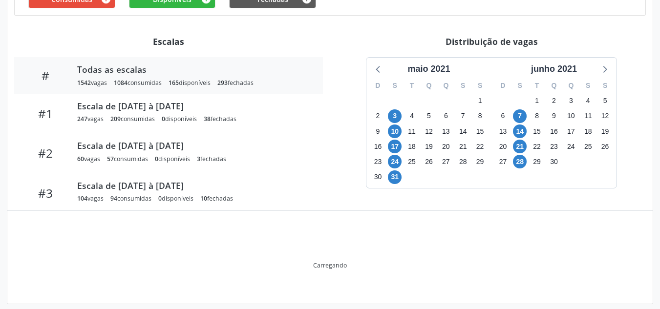
scroll to position [310, 0]
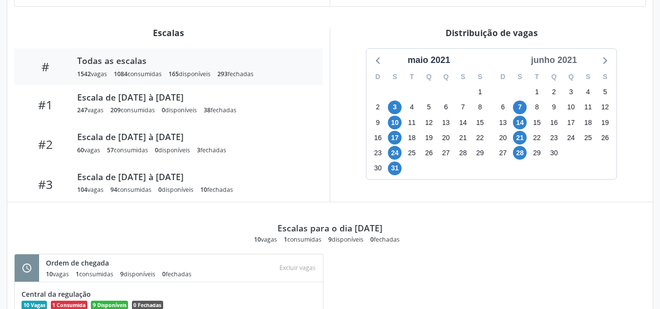
click at [569, 65] on div "junho 2021" at bounding box center [554, 60] width 54 height 13
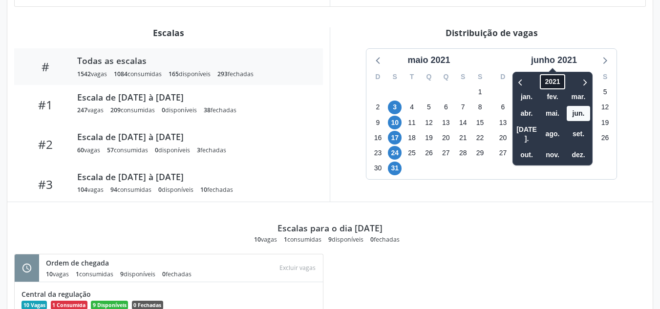
drag, startPoint x: 560, startPoint y: 76, endPoint x: 556, endPoint y: 80, distance: 6.2
click at [560, 77] on span "2021" at bounding box center [552, 81] width 25 height 15
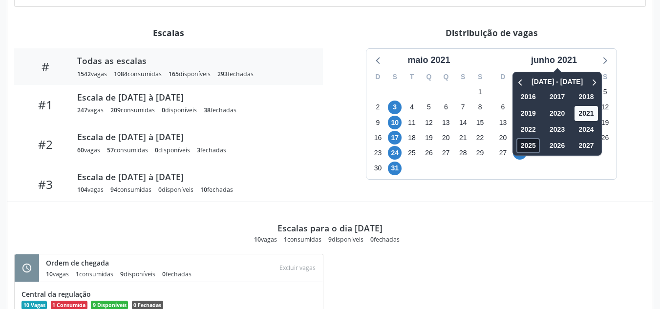
click at [532, 147] on span "2025" at bounding box center [528, 145] width 23 height 15
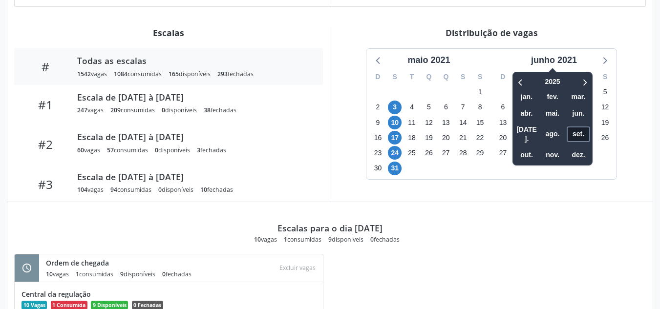
click at [576, 130] on span "set." at bounding box center [578, 134] width 23 height 15
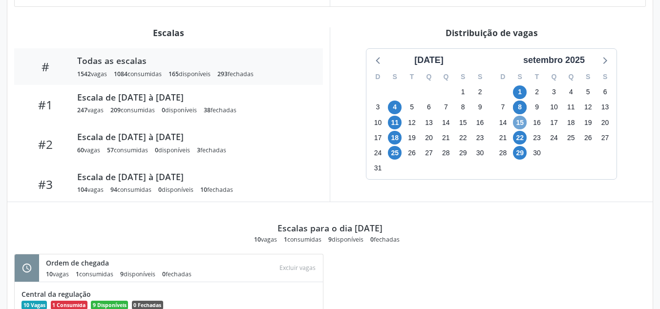
click at [522, 124] on span "15" at bounding box center [520, 123] width 14 height 14
click at [522, 136] on span "22" at bounding box center [520, 138] width 14 height 14
click at [522, 120] on span "15" at bounding box center [520, 123] width 14 height 14
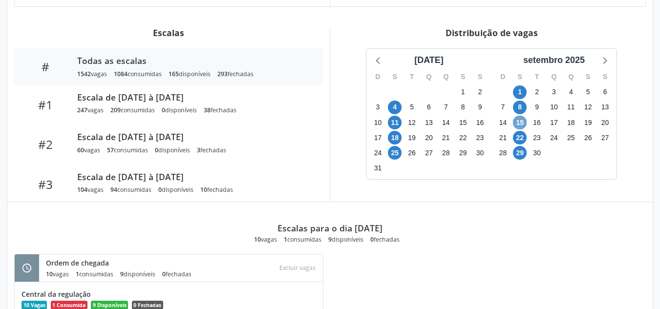
click at [522, 120] on span "15" at bounding box center [520, 123] width 14 height 14
click at [519, 139] on span "22" at bounding box center [520, 138] width 14 height 14
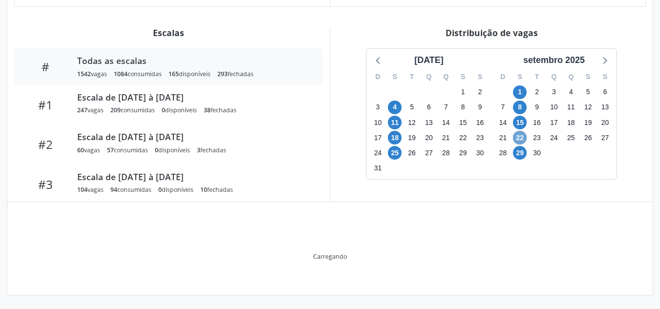
click at [519, 139] on span "22" at bounding box center [520, 138] width 14 height 14
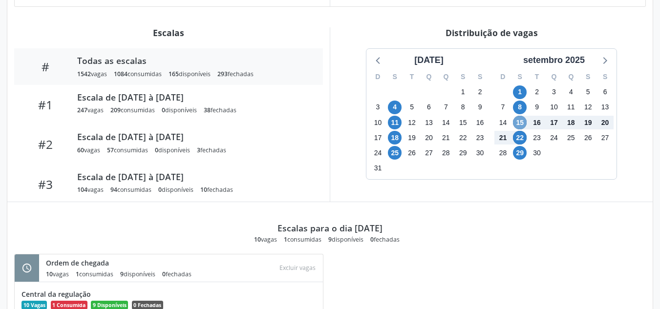
click at [521, 124] on span "15" at bounding box center [520, 123] width 14 height 14
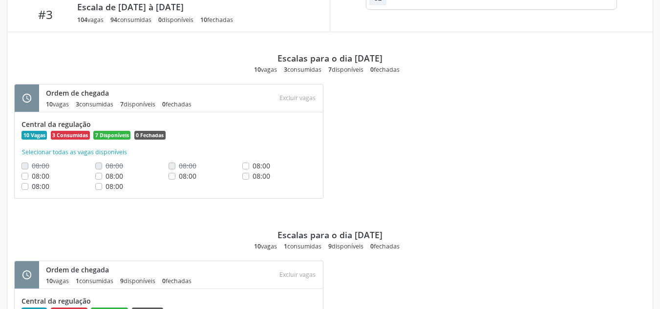
scroll to position [431, 0]
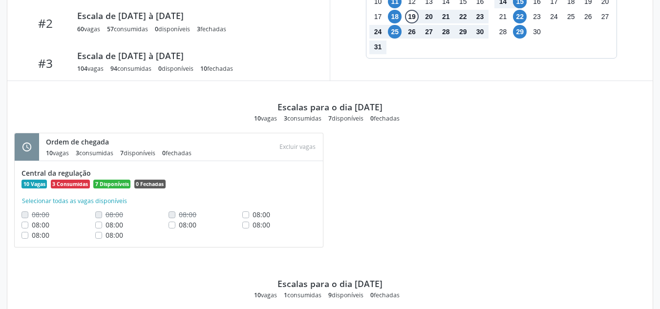
click at [176, 224] on div "08:00" at bounding box center [206, 225] width 74 height 10
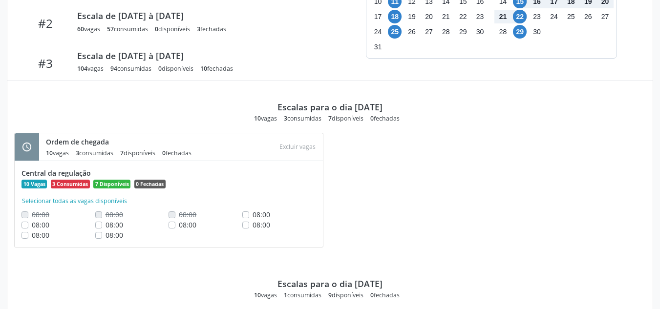
click at [179, 224] on label "08:00" at bounding box center [188, 225] width 18 height 10
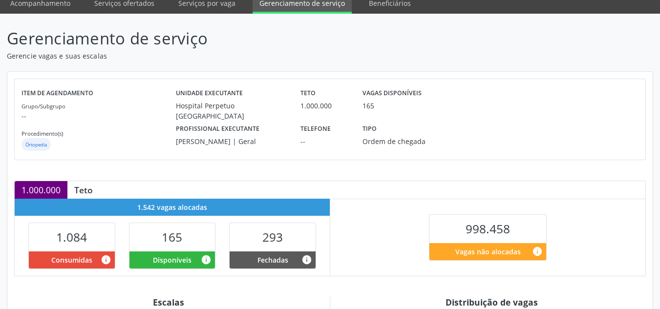
scroll to position [0, 0]
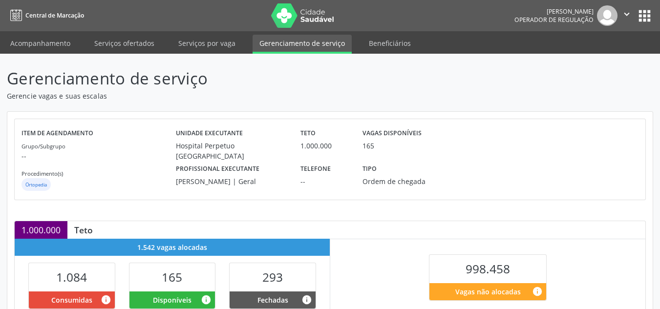
drag, startPoint x: 220, startPoint y: 171, endPoint x: 175, endPoint y: 168, distance: 45.6
click at [175, 168] on div "Profissional executante [PERSON_NAME] | Geral" at bounding box center [231, 173] width 125 height 25
